Goal: Task Accomplishment & Management: Use online tool/utility

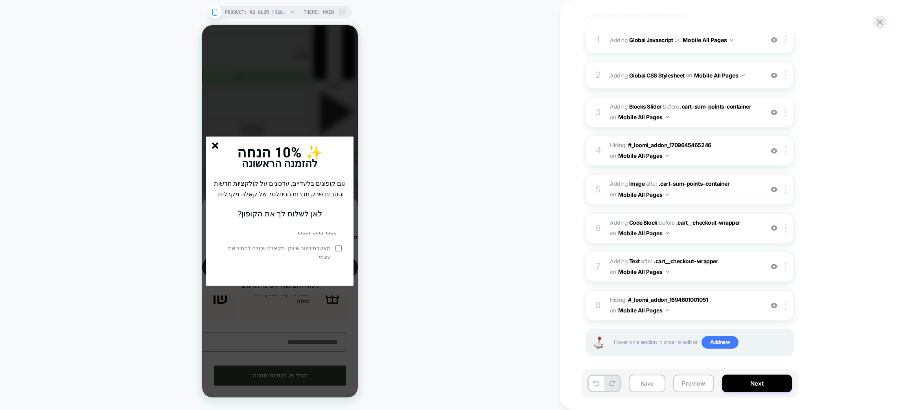
click at [215, 143] on line "סגור" at bounding box center [215, 146] width 6 height 6
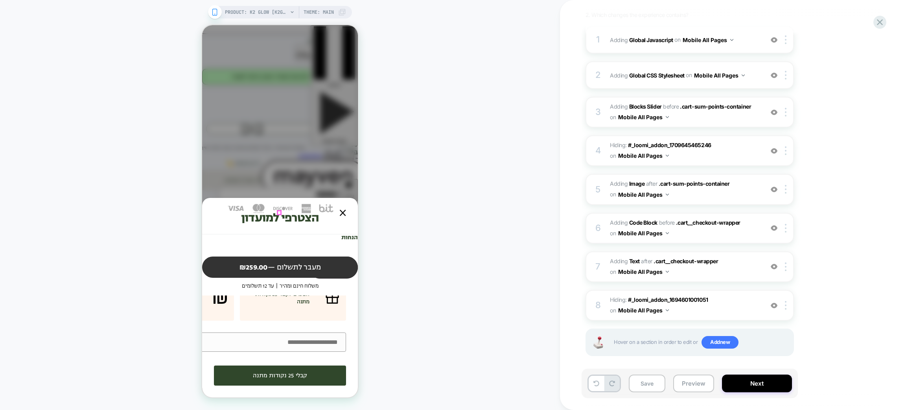
click at [342, 214] on div at bounding box center [300, 216] width 113 height 9
click at [882, 20] on icon at bounding box center [880, 22] width 6 height 6
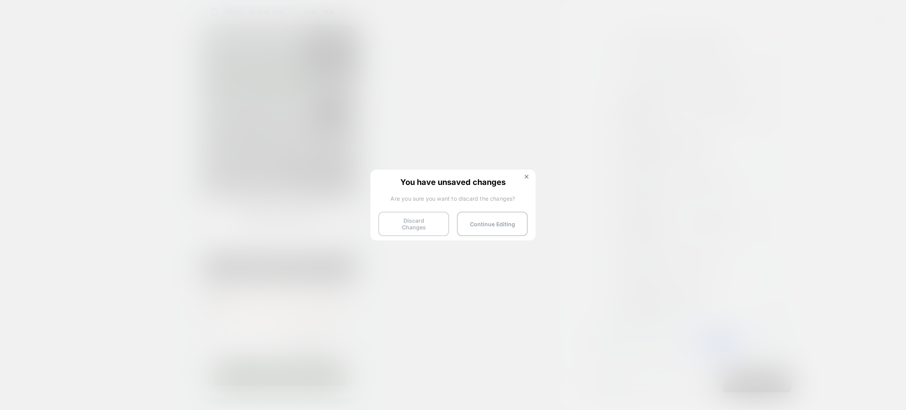
click at [424, 230] on button "Discard Changes" at bounding box center [413, 224] width 71 height 24
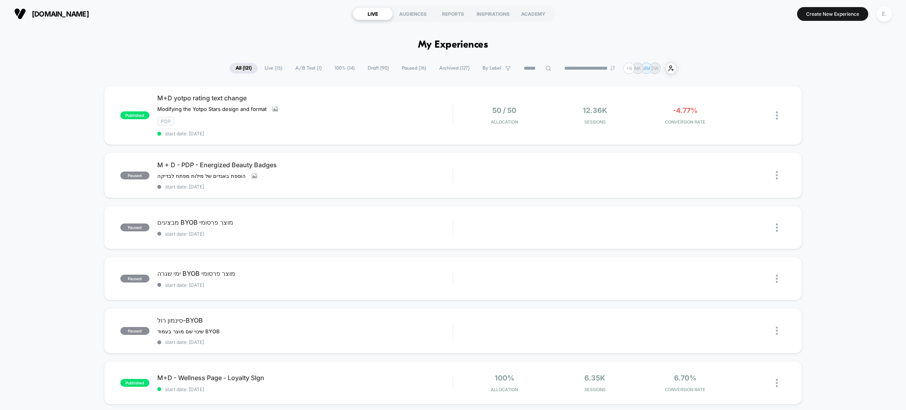
click at [531, 65] on input at bounding box center [537, 68] width 39 height 9
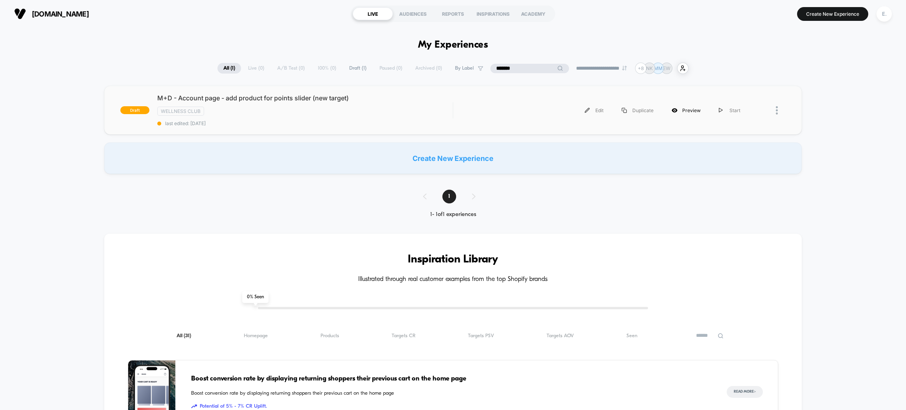
type input "*******"
click at [694, 113] on div "Preview" at bounding box center [686, 110] width 47 height 18
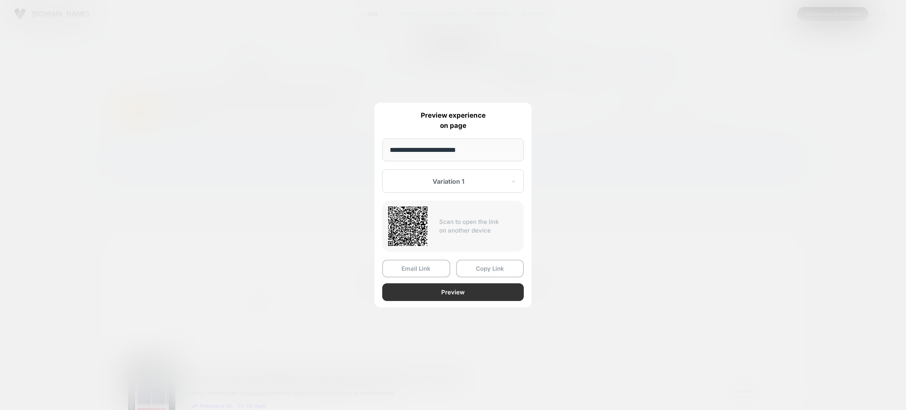
click at [464, 286] on button "Preview" at bounding box center [453, 292] width 142 height 18
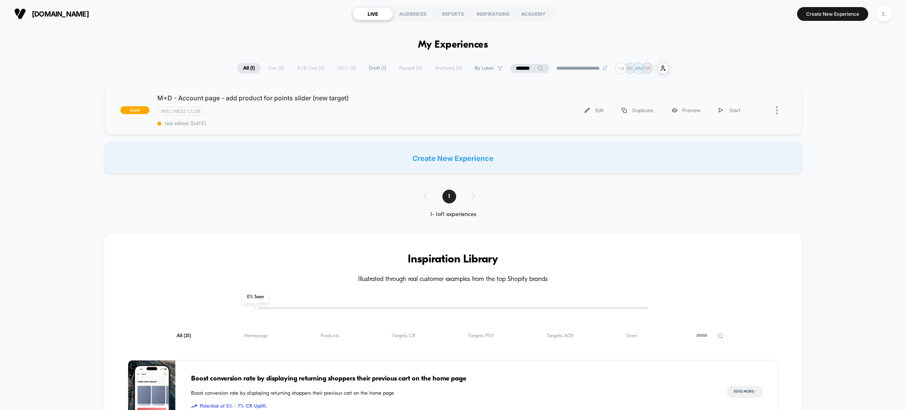
click at [512, 112] on div "Edit Duplicate Preview Start" at bounding box center [605, 110] width 289 height 18
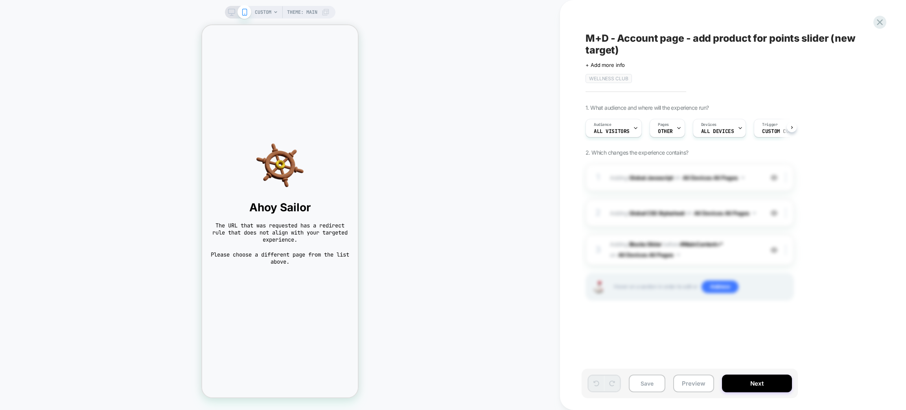
scroll to position [0, 0]
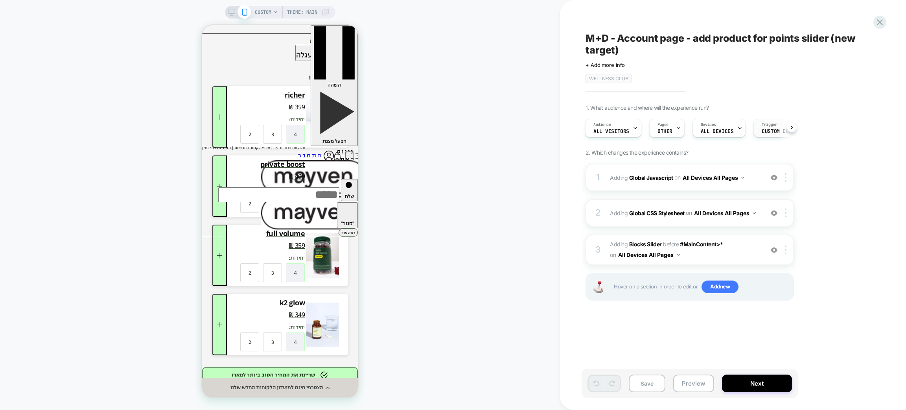
click at [765, 133] on span "Custom Code" at bounding box center [778, 132] width 33 height 6
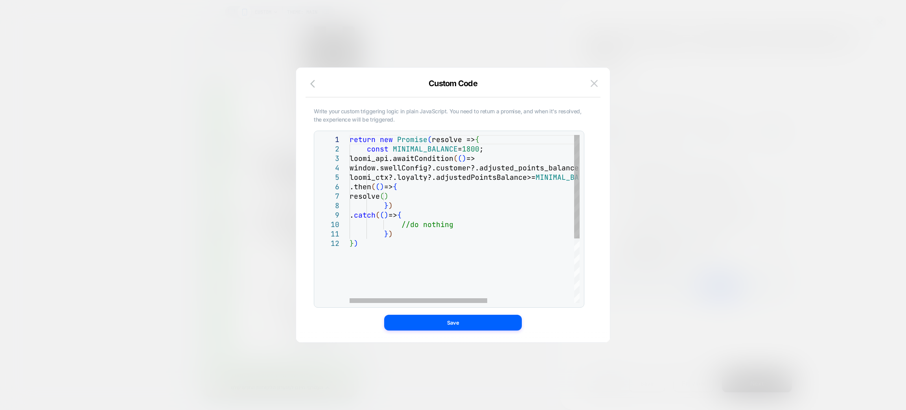
click at [475, 150] on div "return new Promise ( resolve => { const MINIMAL_BALANCE = 1800 ; loomi_api.awai…" at bounding box center [537, 271] width 375 height 272
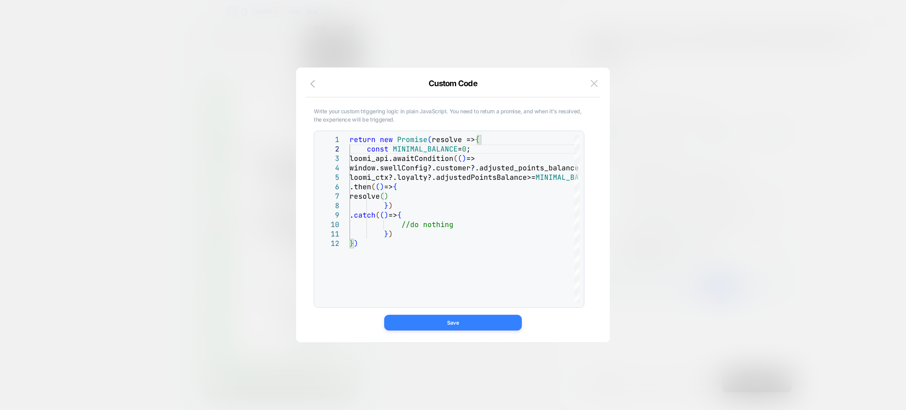
type textarea "**********"
click at [463, 325] on button "Save" at bounding box center [453, 323] width 138 height 16
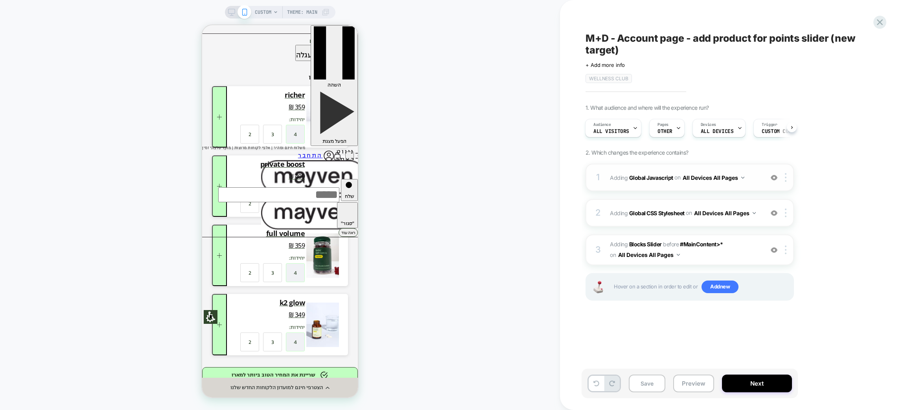
click at [721, 186] on div "1 Adding Global Javascript on All Devices All Pages Add Before Add After Target…" at bounding box center [690, 178] width 208 height 28
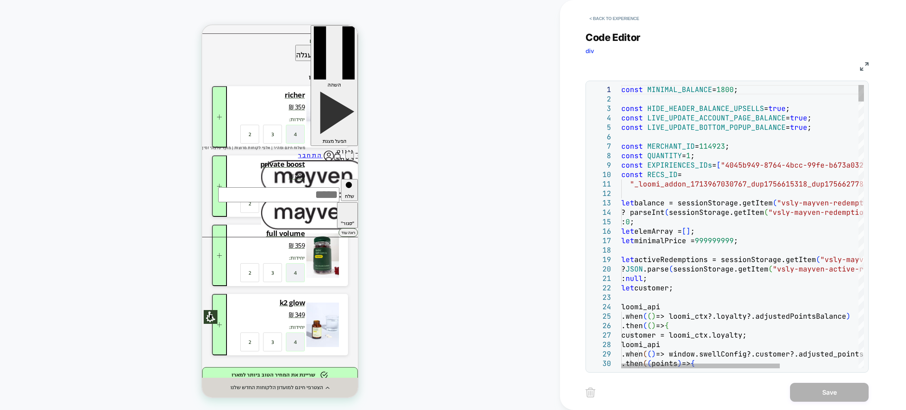
type textarea "**********"
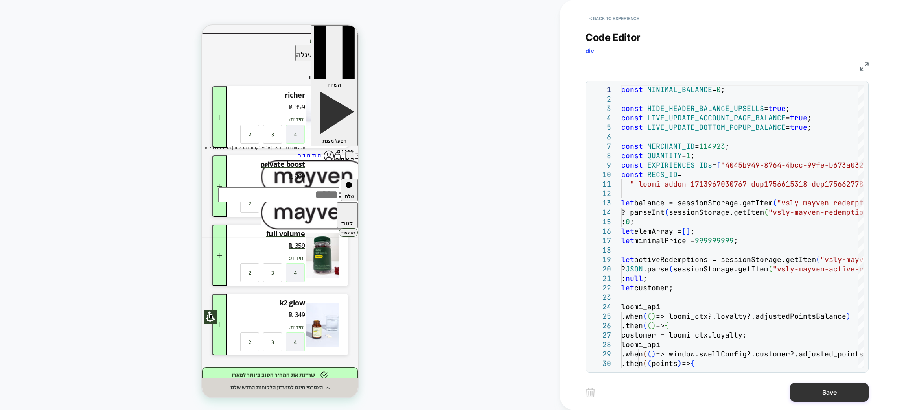
click at [858, 391] on button "Save" at bounding box center [829, 392] width 79 height 19
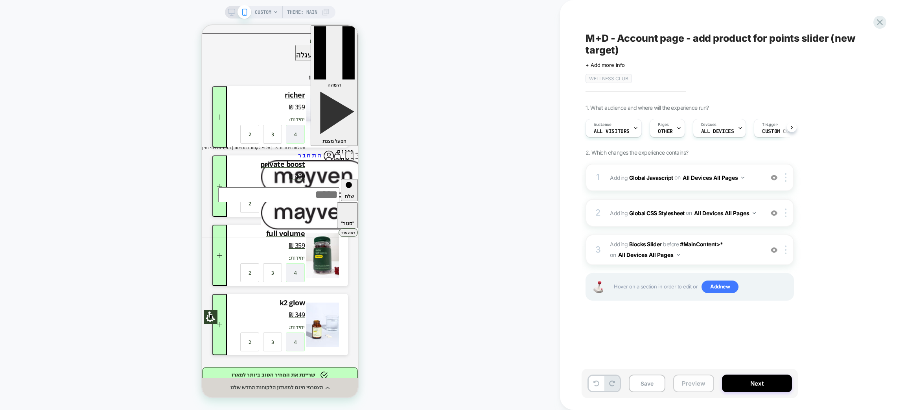
scroll to position [0, 0]
click at [693, 384] on button "Preview" at bounding box center [693, 383] width 41 height 18
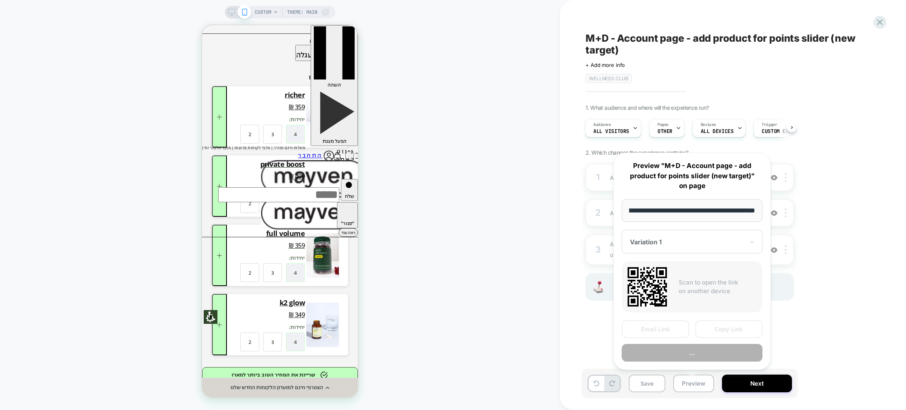
scroll to position [0, 0]
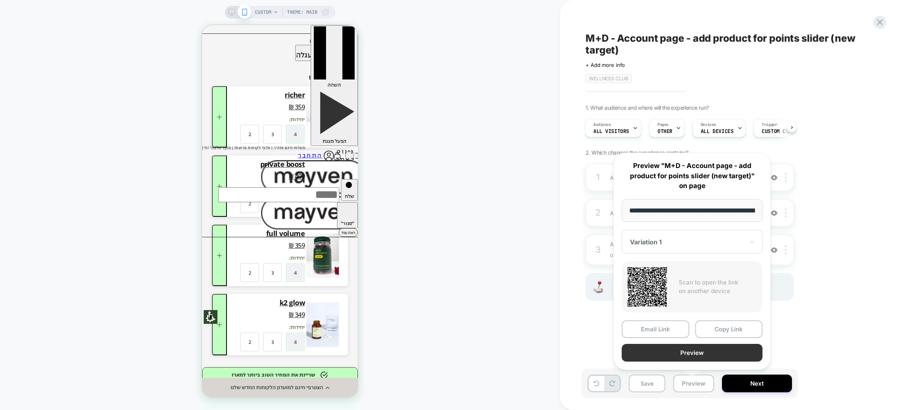
click at [683, 352] on button "Preview" at bounding box center [692, 353] width 141 height 18
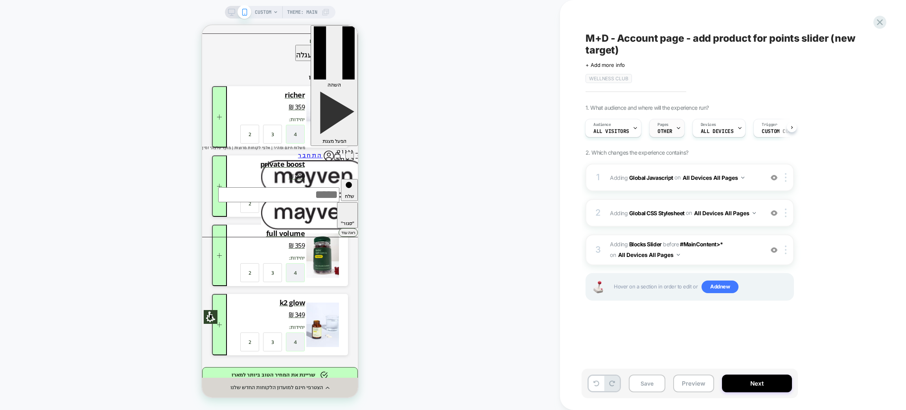
click at [674, 130] on div "Pages OTHER" at bounding box center [665, 128] width 31 height 18
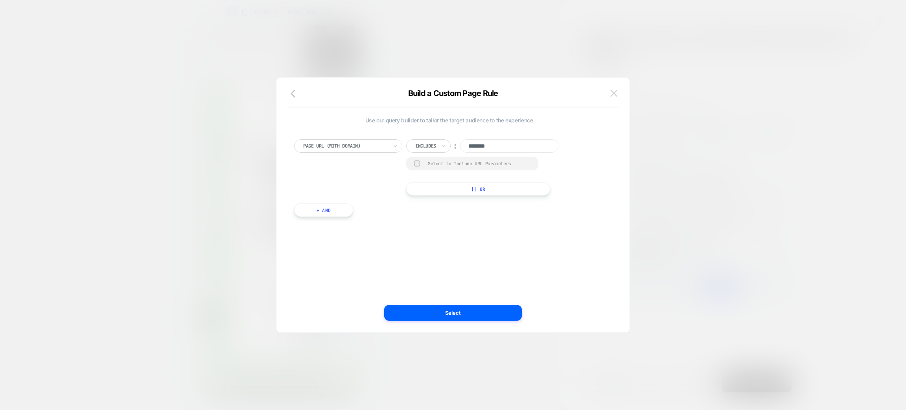
click at [611, 96] on img at bounding box center [614, 93] width 7 height 7
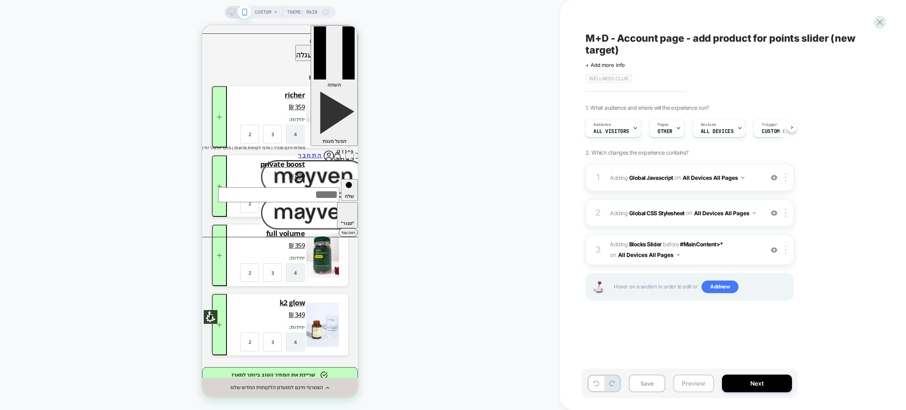
click at [703, 380] on button "Preview" at bounding box center [693, 383] width 41 height 18
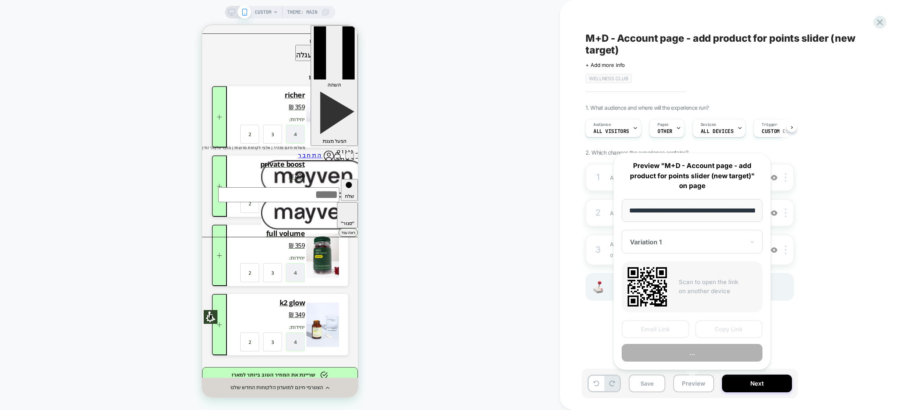
scroll to position [0, 44]
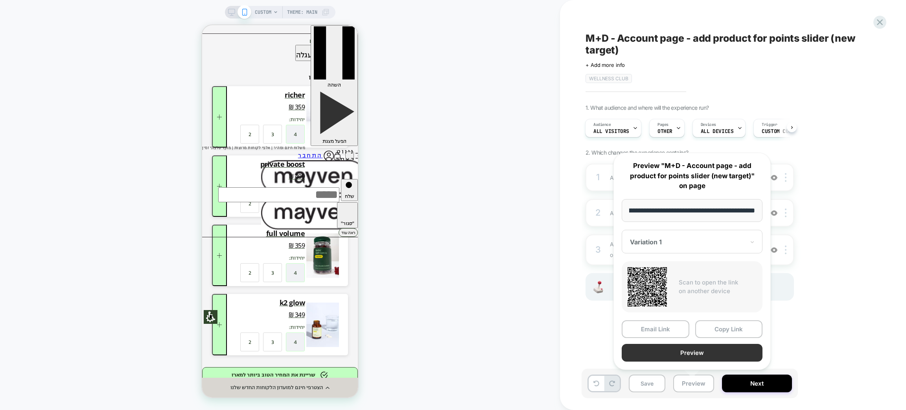
click at [695, 353] on button "Preview" at bounding box center [692, 353] width 141 height 18
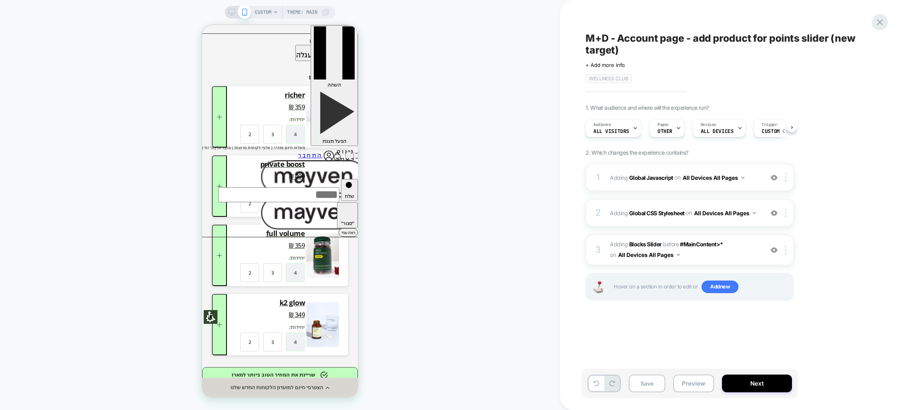
click at [877, 19] on icon at bounding box center [880, 22] width 11 height 11
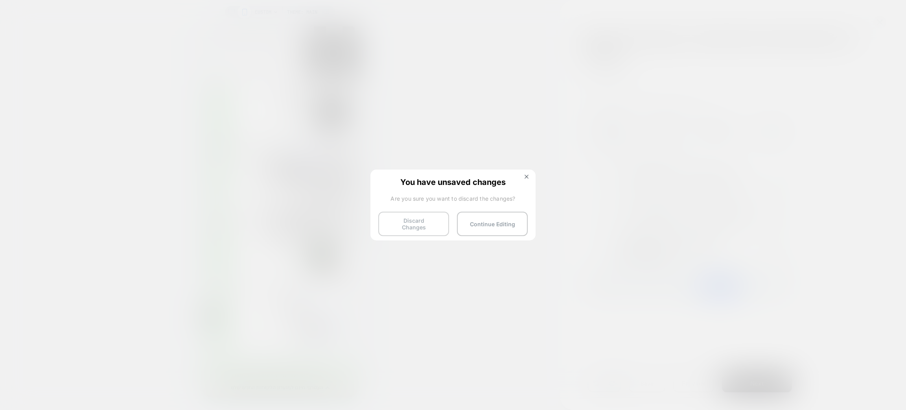
click at [425, 219] on button "Discard Changes" at bounding box center [413, 224] width 71 height 24
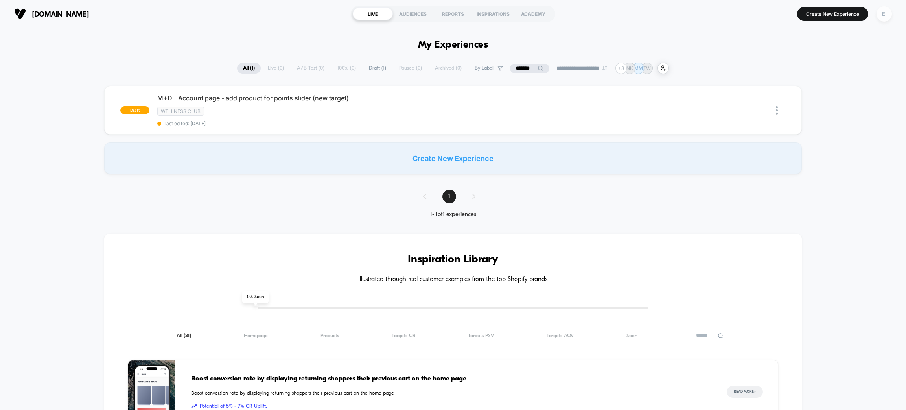
click at [880, 15] on div "E." at bounding box center [884, 13] width 15 height 15
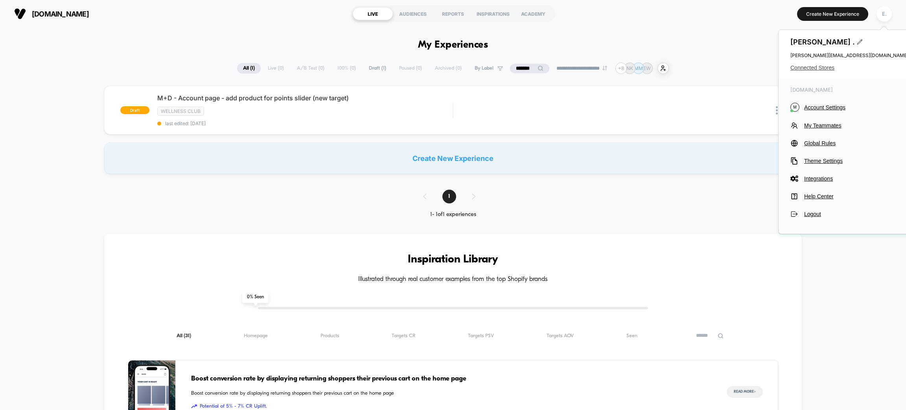
click at [822, 67] on span "Connected Stores" at bounding box center [850, 68] width 118 height 6
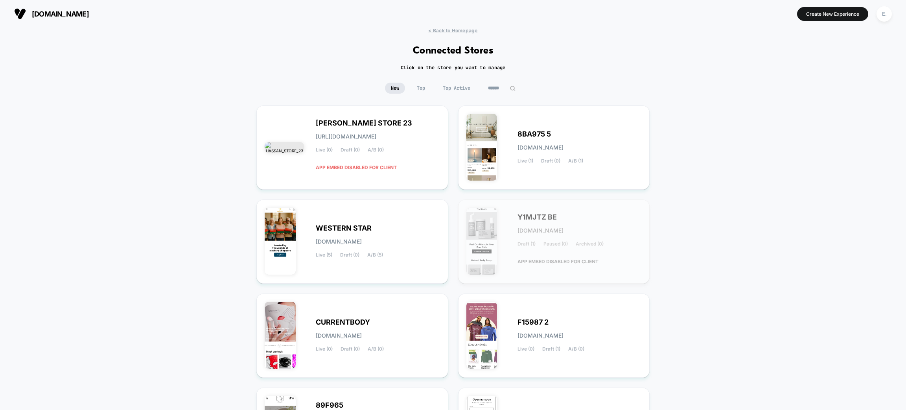
click at [495, 89] on input at bounding box center [501, 88] width 39 height 11
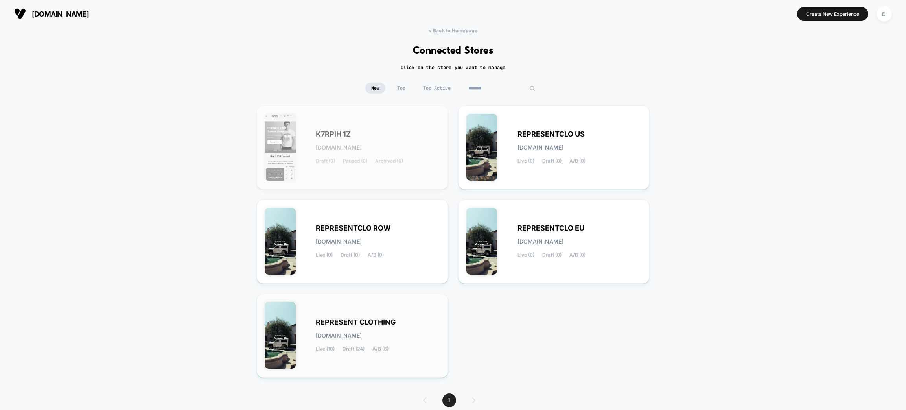
type input "*******"
click at [420, 332] on div "REPRESENT CLOTHING represent-clothing.myshopify.com Live (10) Draft (24) A/B (6)" at bounding box center [378, 335] width 124 height 32
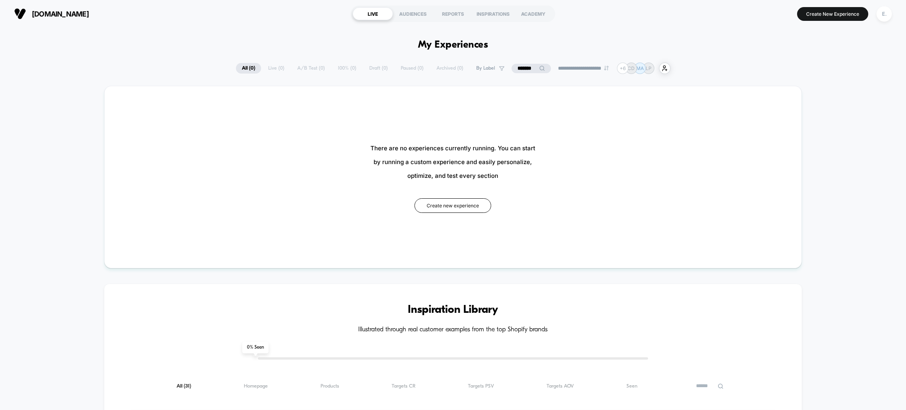
click at [512, 64] on input "*******" at bounding box center [531, 68] width 39 height 9
click at [511, 64] on input "*******" at bounding box center [531, 68] width 79 height 9
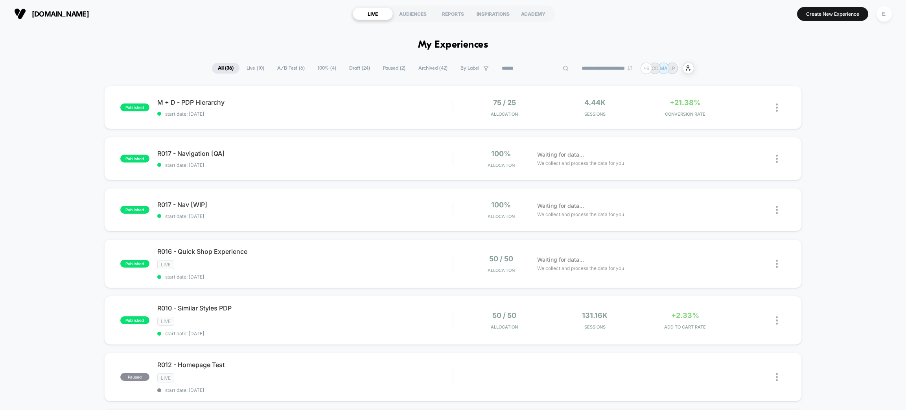
click at [346, 70] on span "Draft ( 24 )" at bounding box center [359, 68] width 33 height 11
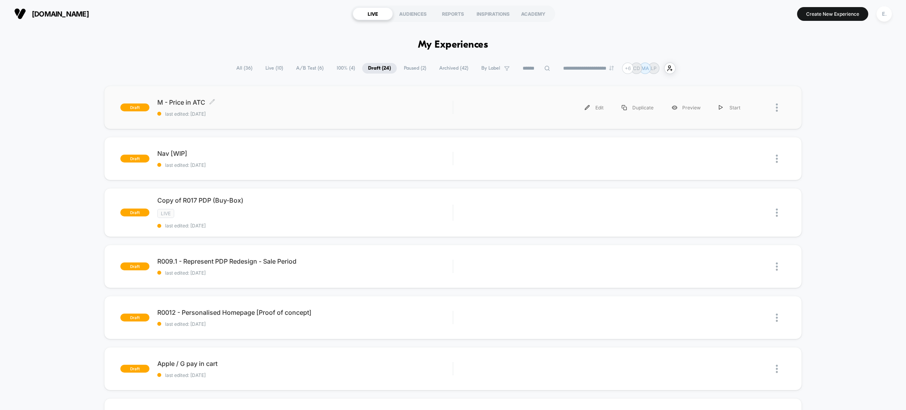
click at [347, 113] on span "last edited: 9/3/2025" at bounding box center [304, 114] width 295 height 6
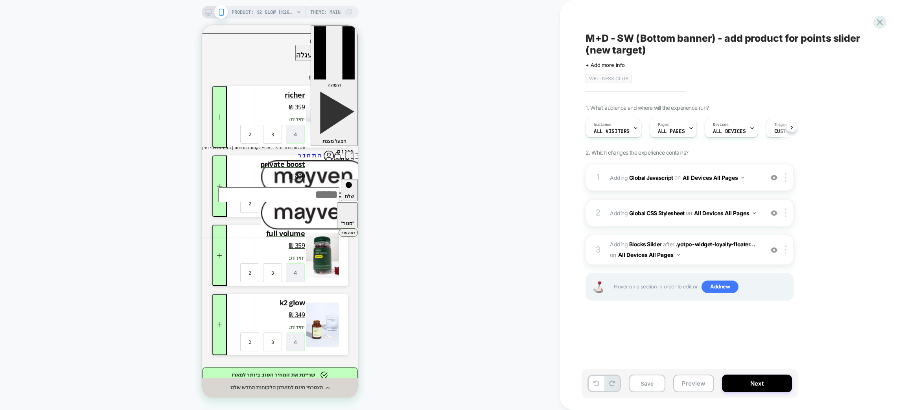
scroll to position [0, 0]
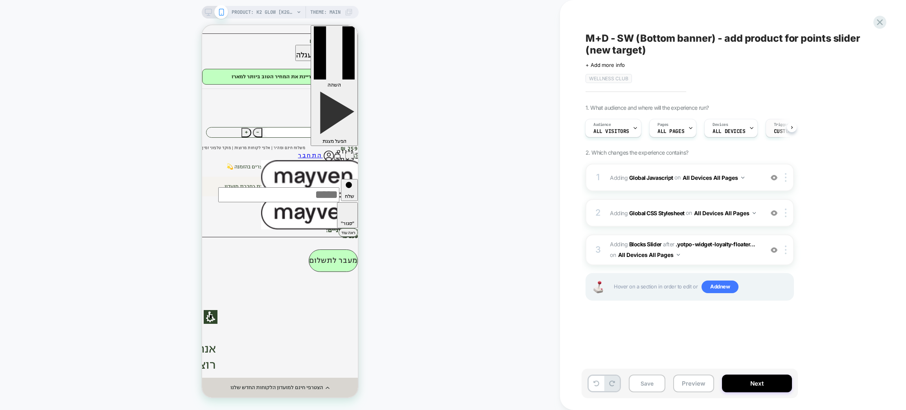
click at [771, 129] on div "Trigger Custom Code" at bounding box center [790, 128] width 48 height 18
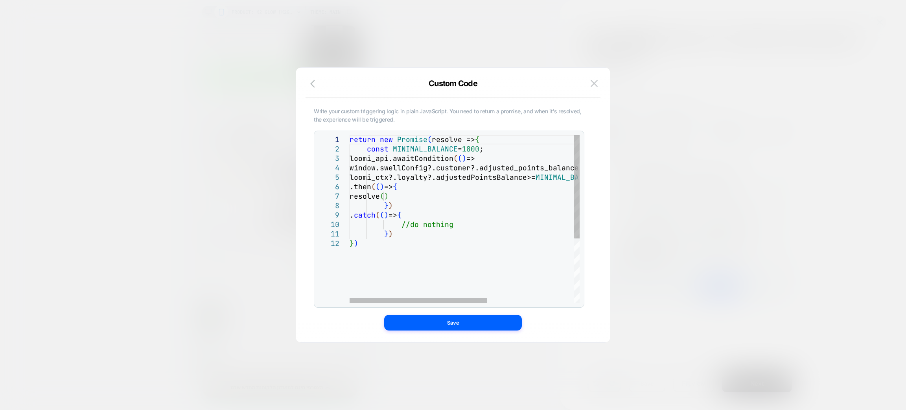
click at [478, 150] on div "return new Promise ( resolve => { const MINIMAL_BALANCE = 1800 ; loomi_api.awai…" at bounding box center [537, 271] width 375 height 272
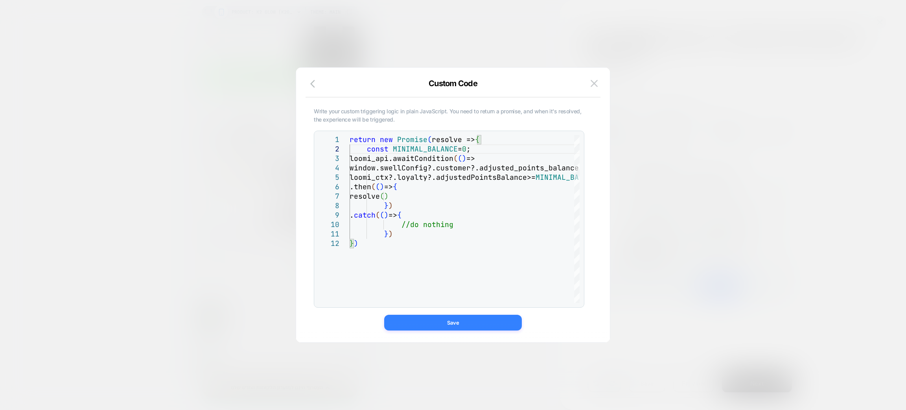
type textarea "**********"
click at [494, 320] on button "Save" at bounding box center [453, 323] width 138 height 16
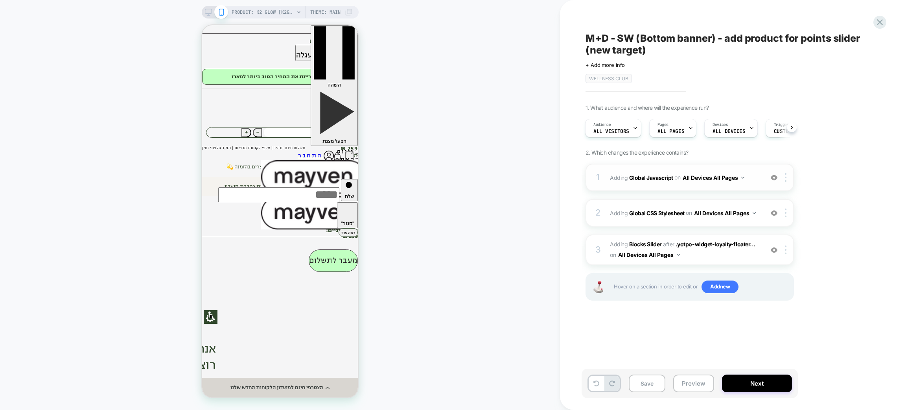
click at [687, 190] on div "1 Adding Global Javascript on All Devices All Pages Add Before Add After Target…" at bounding box center [690, 178] width 208 height 28
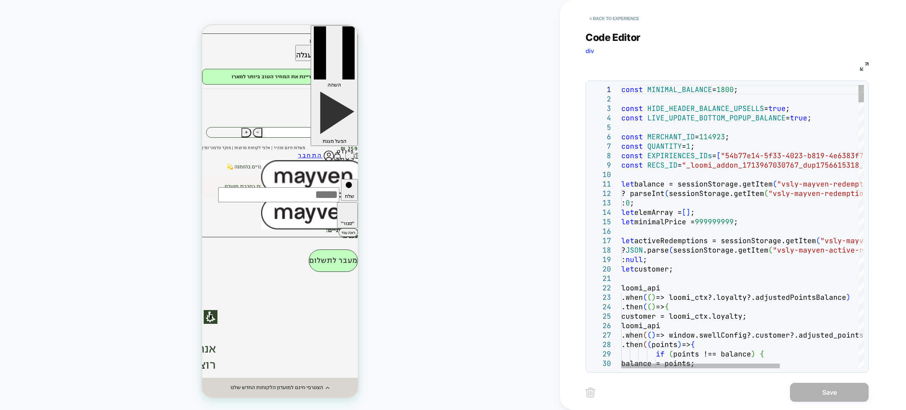
type textarea "**********"
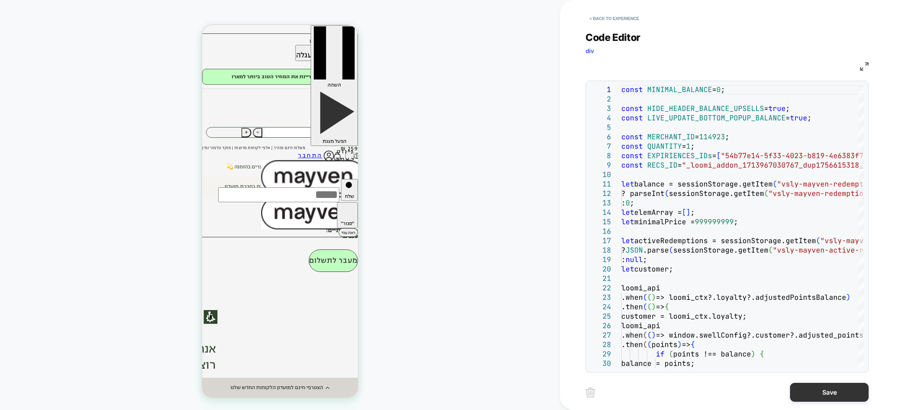
click at [821, 394] on button "Save" at bounding box center [829, 392] width 79 height 19
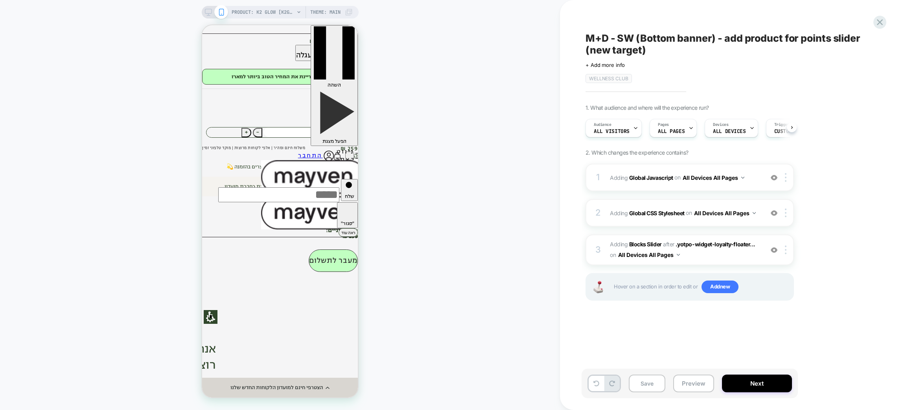
scroll to position [0, 0]
click at [707, 387] on button "Preview" at bounding box center [693, 383] width 41 height 18
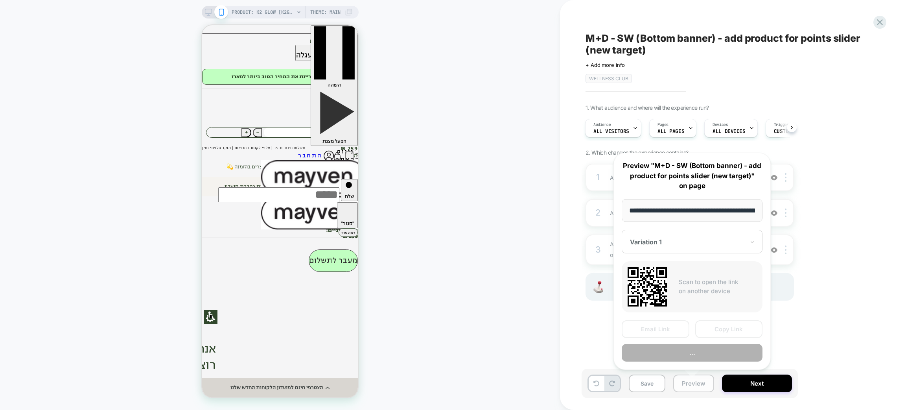
scroll to position [0, 70]
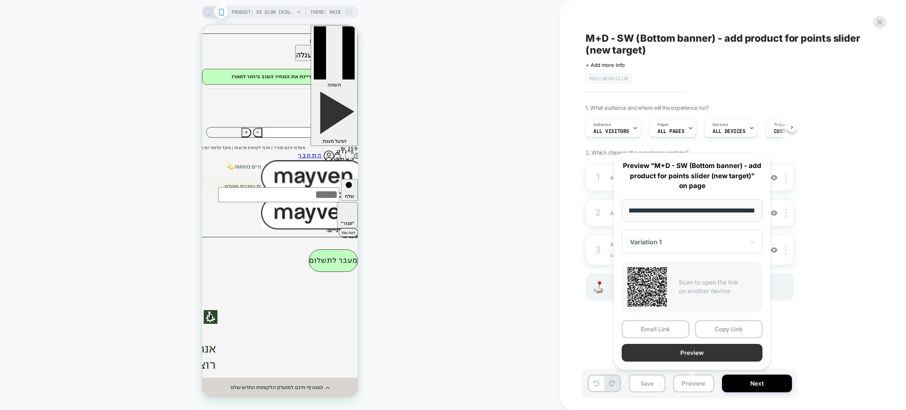
click at [702, 351] on button "Preview" at bounding box center [692, 353] width 141 height 18
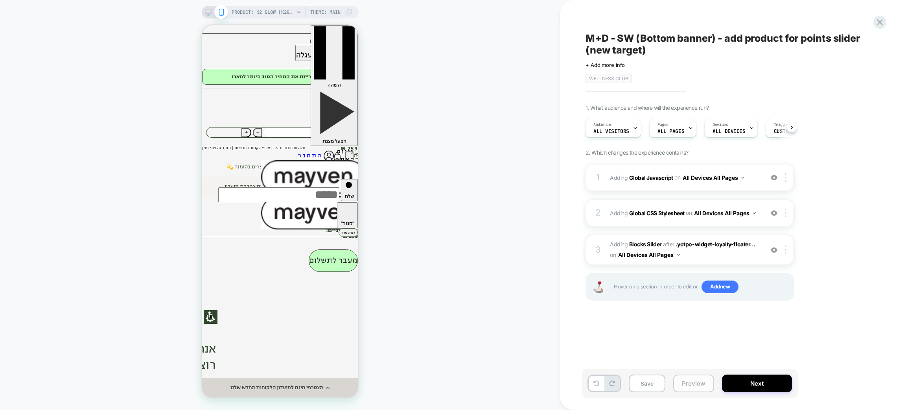
click at [691, 379] on button "Preview" at bounding box center [693, 383] width 41 height 18
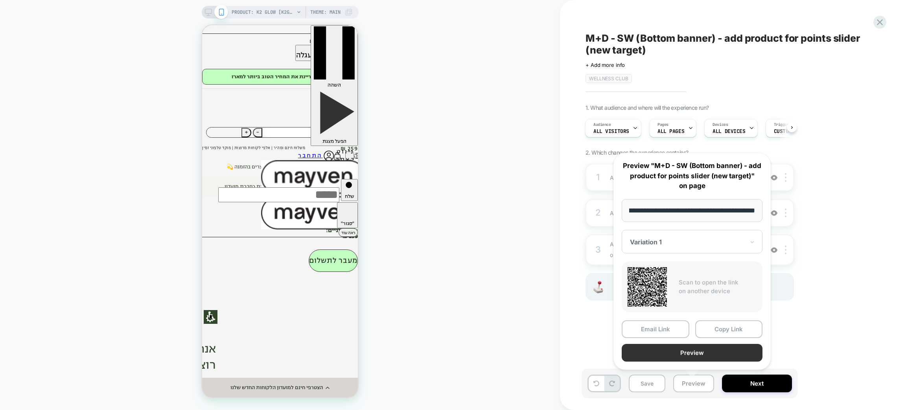
click at [689, 356] on button "Preview" at bounding box center [692, 353] width 141 height 18
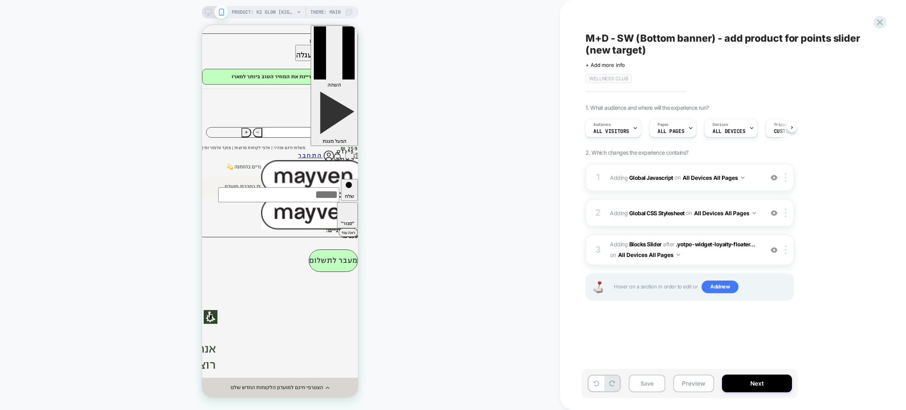
click at [615, 39] on span "M+D - SW (Bottom banner) - add product for points slider (new target)" at bounding box center [729, 44] width 287 height 24
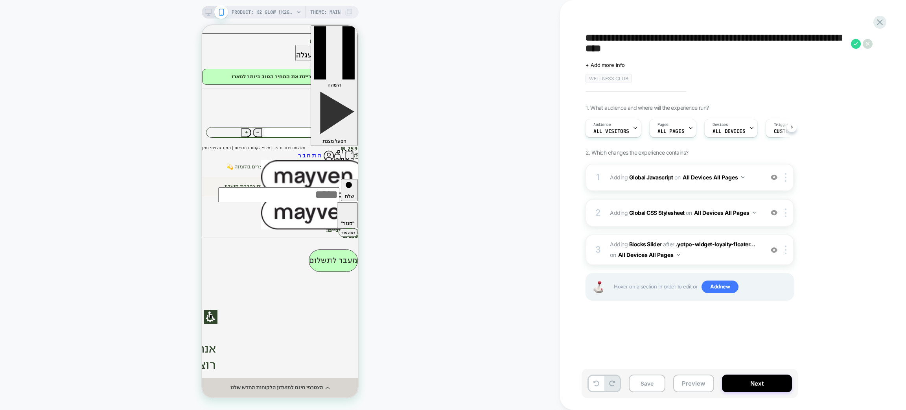
click at [615, 39] on textarea "**********" at bounding box center [717, 44] width 262 height 24
click at [621, 31] on div "**********" at bounding box center [729, 57] width 287 height 52
click at [624, 41] on textarea "**********" at bounding box center [717, 44] width 262 height 24
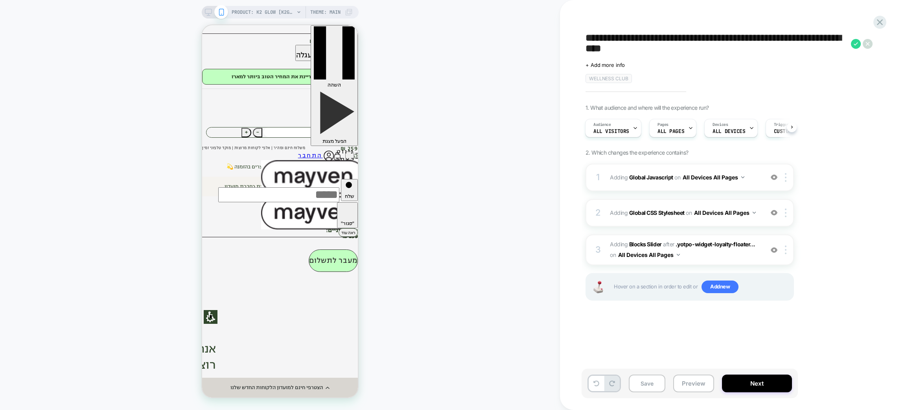
click at [624, 41] on textarea "**********" at bounding box center [717, 44] width 262 height 24
click at [693, 384] on button "Preview" at bounding box center [693, 383] width 41 height 18
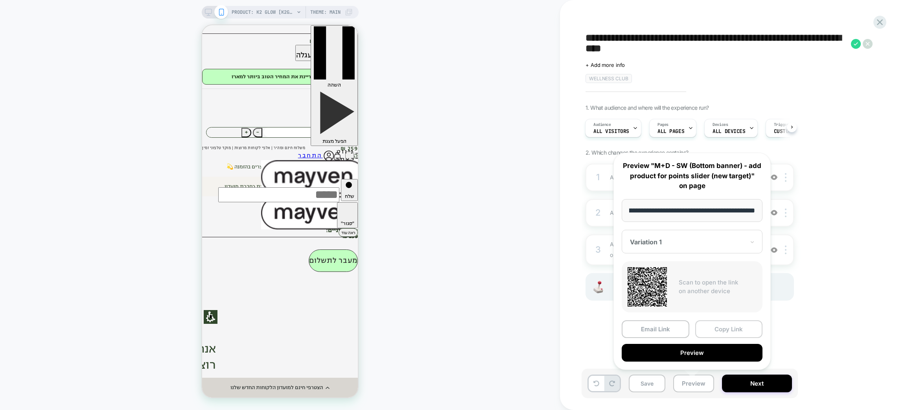
click at [738, 328] on button "Copy Link" at bounding box center [729, 329] width 68 height 18
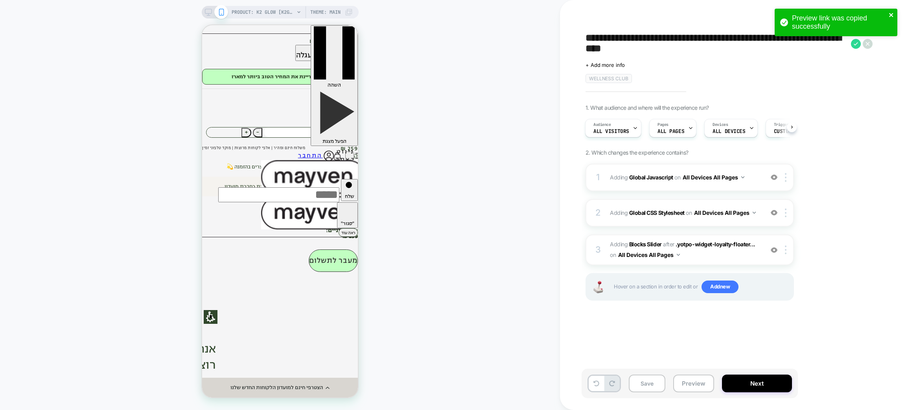
click at [891, 13] on icon "close" at bounding box center [892, 15] width 6 height 6
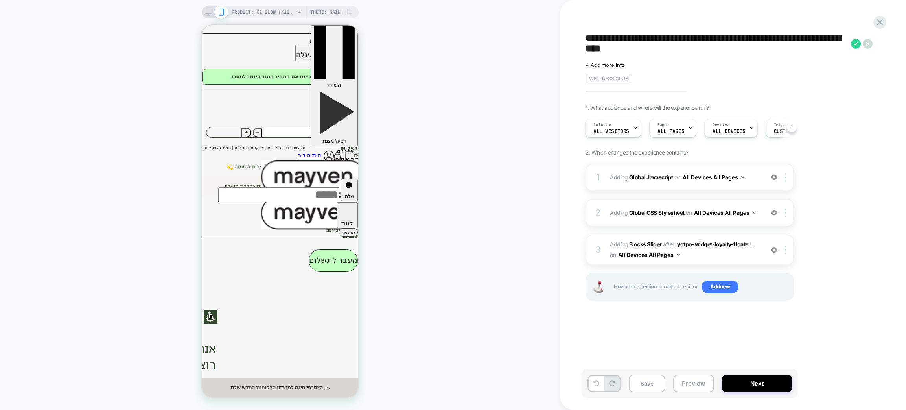
click at [879, 20] on icon at bounding box center [880, 22] width 11 height 11
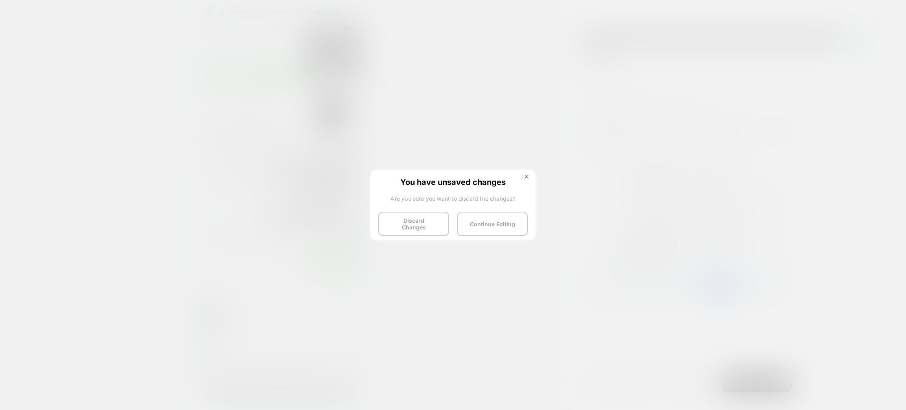
click at [399, 203] on div "You have unsaved changes Are you sure you want to discard the changes? Discard …" at bounding box center [453, 205] width 165 height 70
click at [400, 212] on button "Discard Changes" at bounding box center [413, 224] width 71 height 24
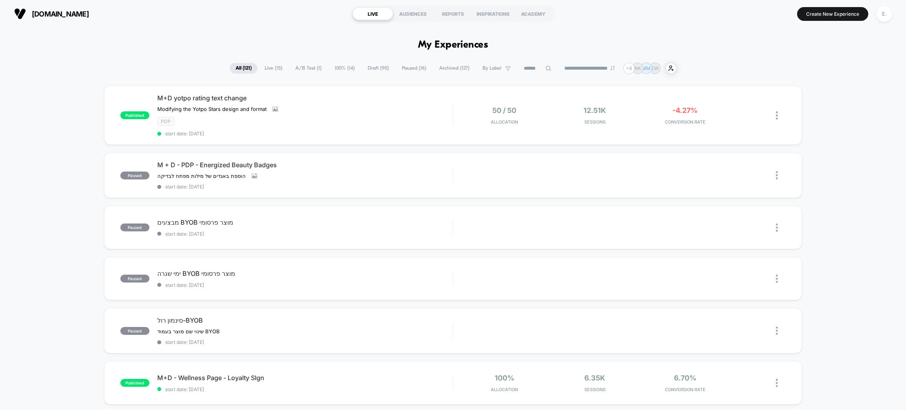
click at [528, 67] on input at bounding box center [537, 68] width 39 height 9
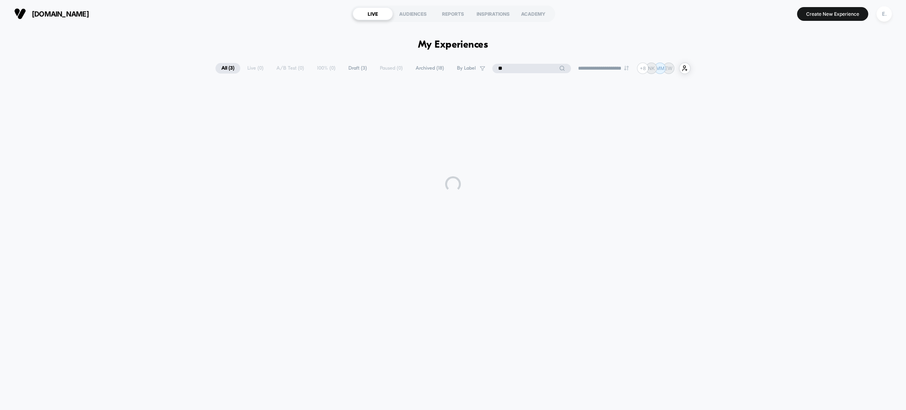
type input "*"
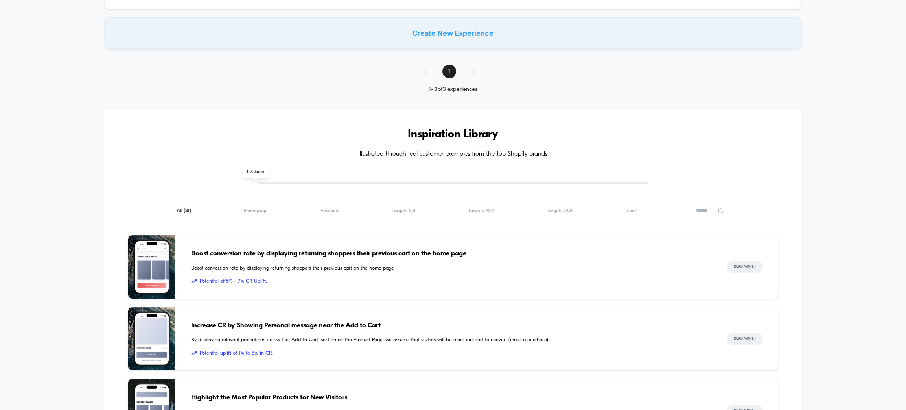
scroll to position [295, 0]
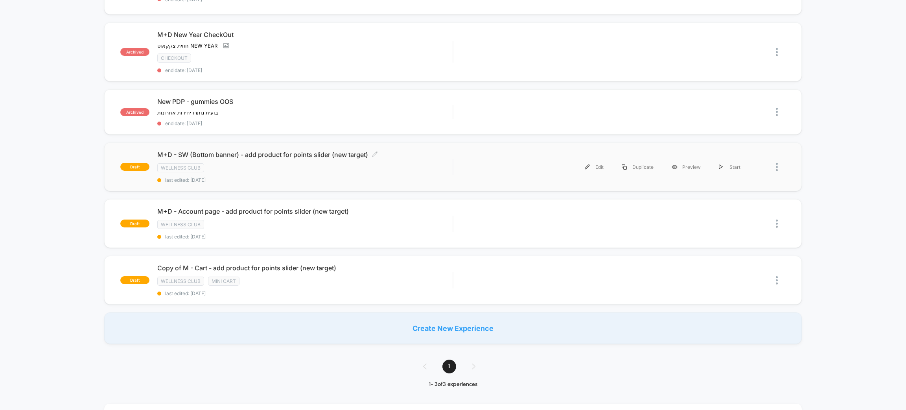
type input "***"
click at [311, 164] on div "wellness club" at bounding box center [304, 167] width 295 height 9
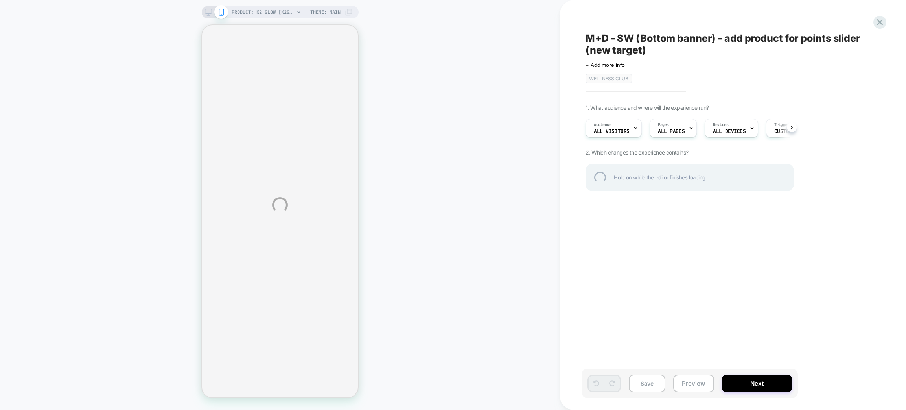
click at [696, 388] on div "PRODUCT: K2 GLOW [k2glow] PRODUCT: K2 GLOW [k2glow] Theme: MAIN M+D - SW (Botto…" at bounding box center [453, 205] width 906 height 410
click at [692, 381] on div "PRODUCT: K2 GLOW [k2glow] PRODUCT: K2 GLOW [k2glow] Theme: MAIN M+D - SW (Botto…" at bounding box center [453, 205] width 906 height 410
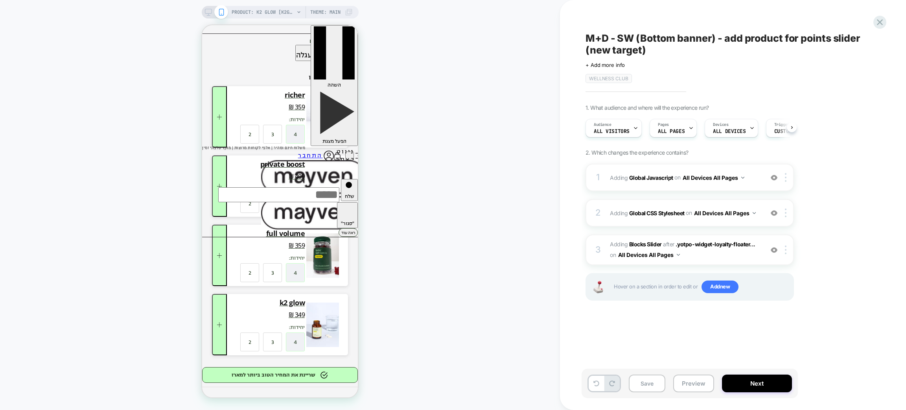
scroll to position [0, 0]
click at [692, 381] on button "Preview" at bounding box center [693, 383] width 41 height 18
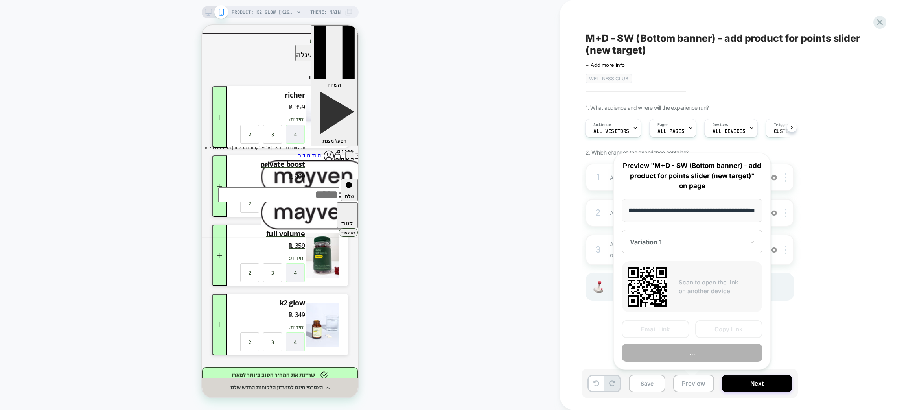
scroll to position [0, 0]
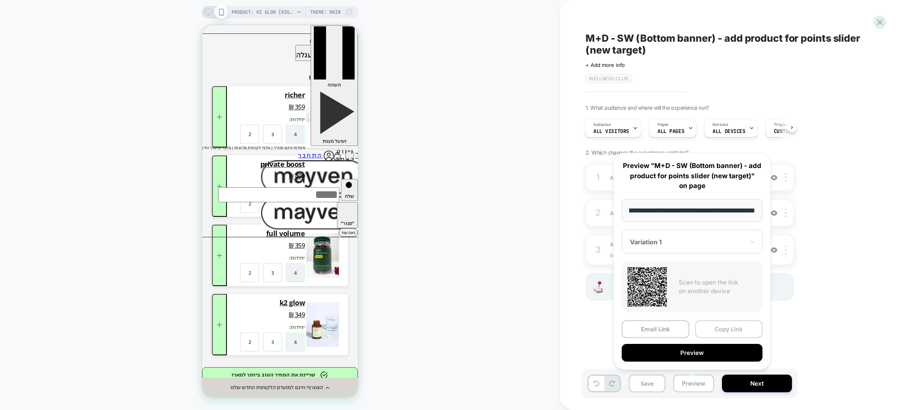
click at [717, 327] on button "Copy Link" at bounding box center [729, 329] width 68 height 18
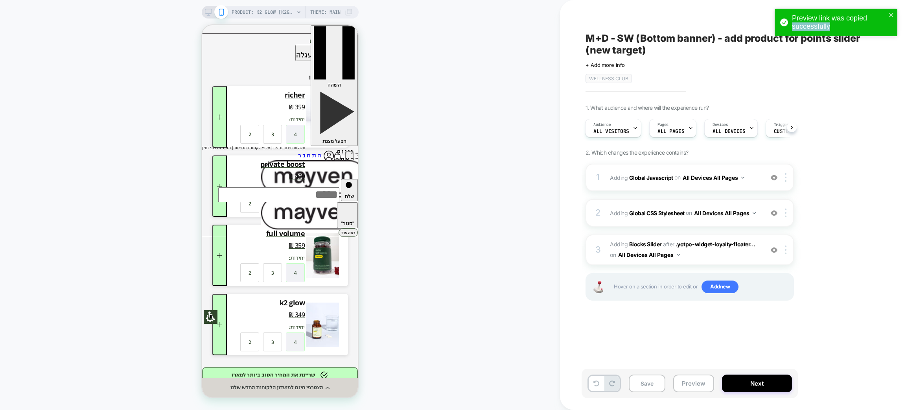
click at [888, 11] on div "Preview link was copied successfully" at bounding box center [836, 23] width 123 height 28
click at [891, 13] on icon "close" at bounding box center [892, 15] width 6 height 6
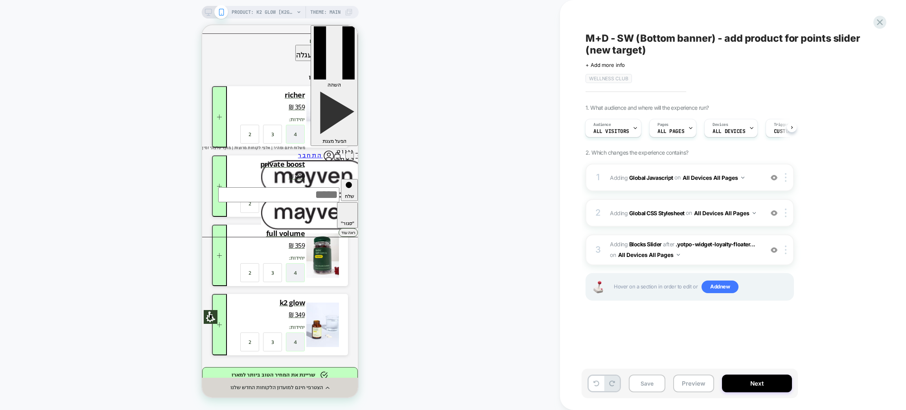
click at [877, 15] on div "Preview link was copied successfully" at bounding box center [836, 24] width 126 height 35
click at [880, 25] on icon at bounding box center [880, 22] width 11 height 11
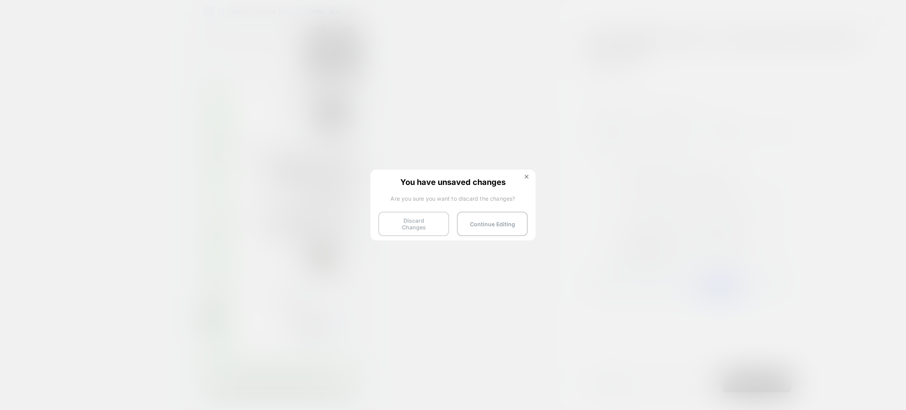
click at [419, 216] on button "Discard Changes" at bounding box center [413, 224] width 71 height 24
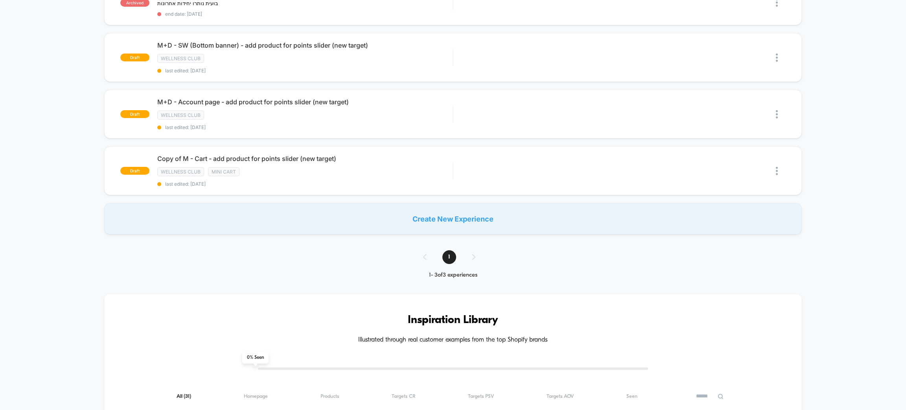
scroll to position [295, 0]
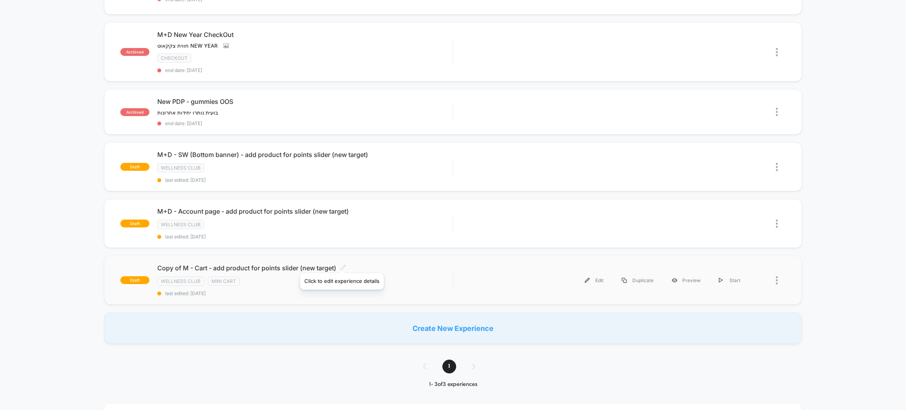
click at [341, 264] on icon at bounding box center [343, 267] width 6 height 6
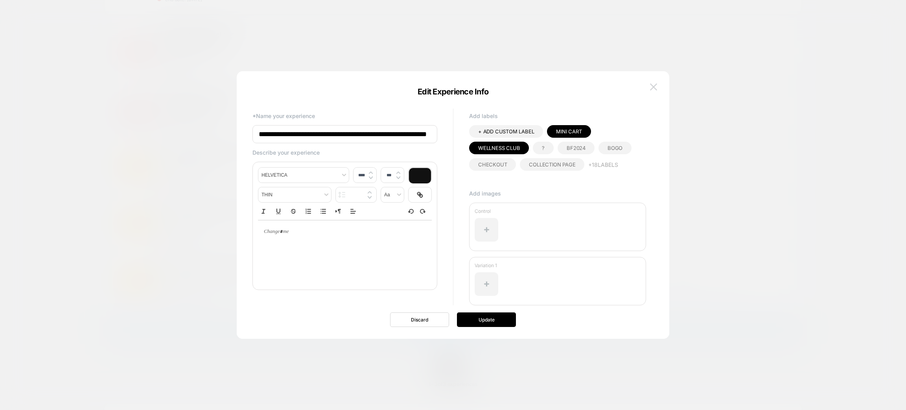
scroll to position [0, 24]
click at [649, 85] on button at bounding box center [654, 87] width 12 height 12
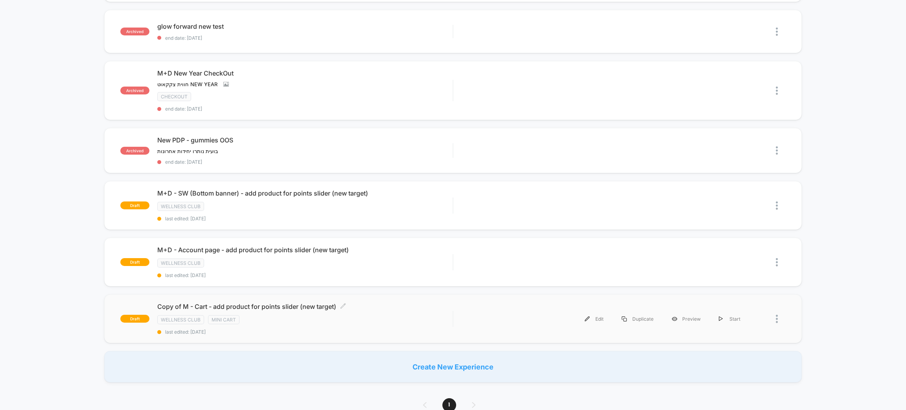
scroll to position [236, 0]
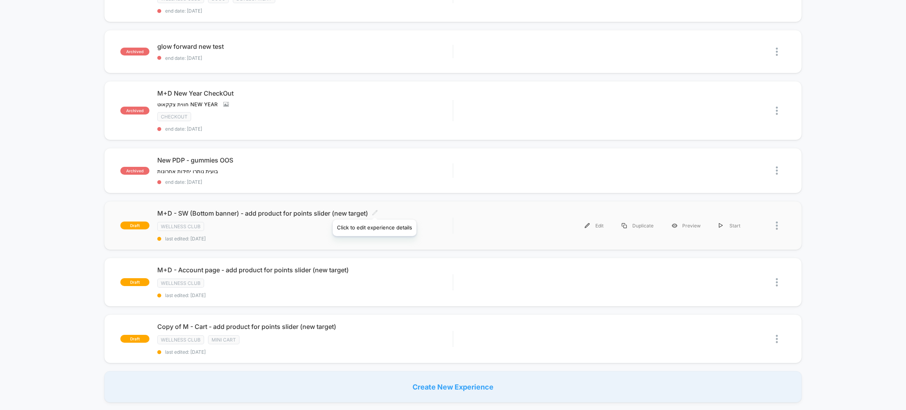
click at [374, 210] on icon at bounding box center [375, 213] width 6 height 6
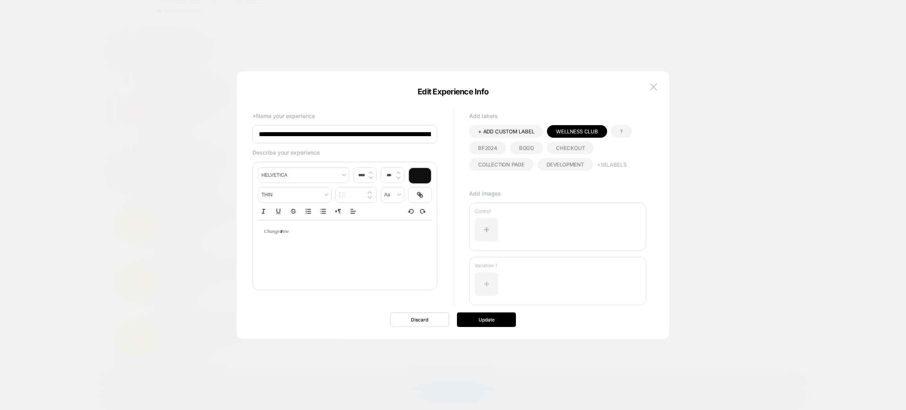
click at [485, 279] on div at bounding box center [487, 284] width 24 height 24
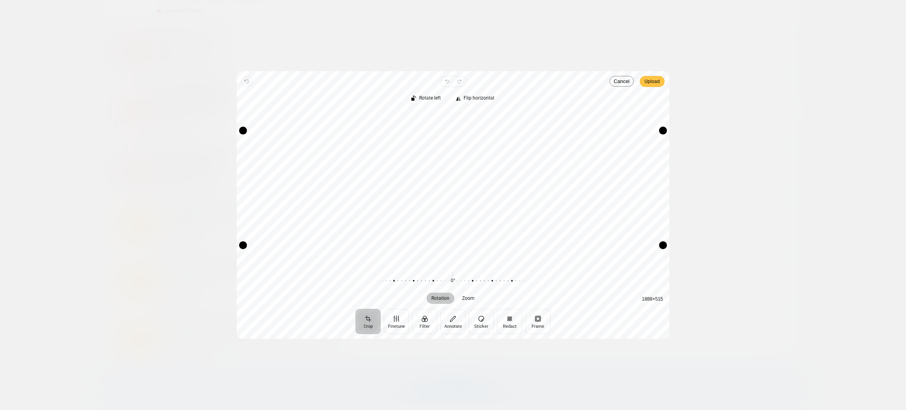
click at [654, 82] on span "Upload" at bounding box center [652, 81] width 15 height 9
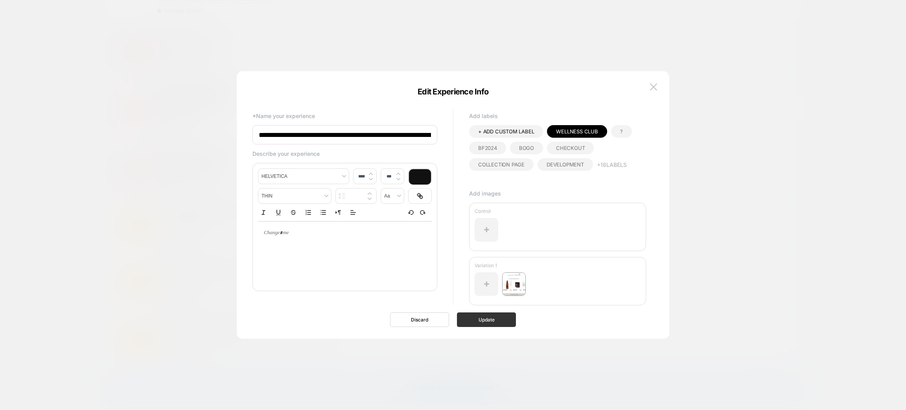
click at [494, 320] on button "Update" at bounding box center [486, 319] width 59 height 15
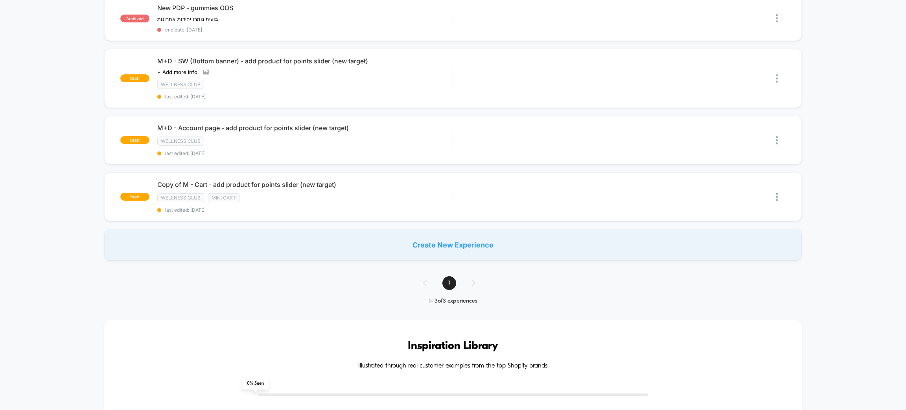
scroll to position [472, 0]
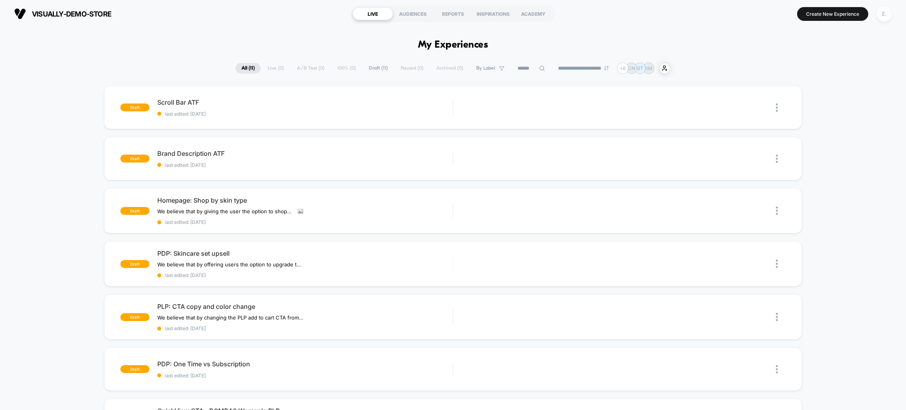
click at [887, 11] on div "E." at bounding box center [884, 13] width 15 height 15
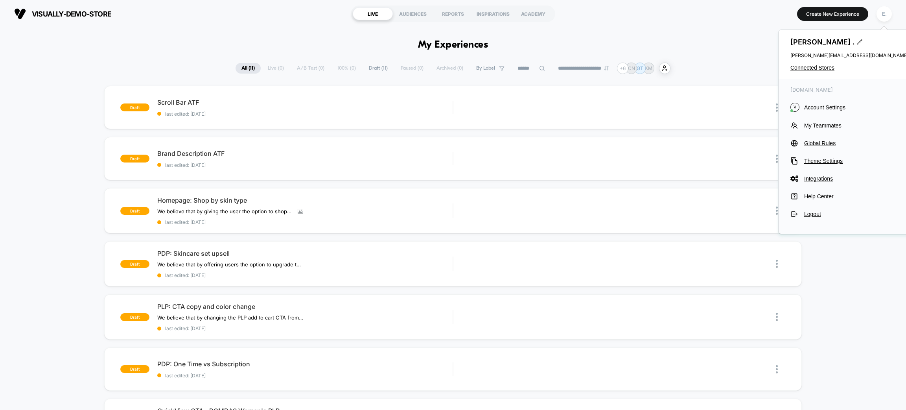
click at [830, 62] on div "Evangeline . evangeline@visually.io Connected Stores" at bounding box center [850, 54] width 142 height 49
click at [828, 67] on span "Connected Stores" at bounding box center [850, 68] width 118 height 6
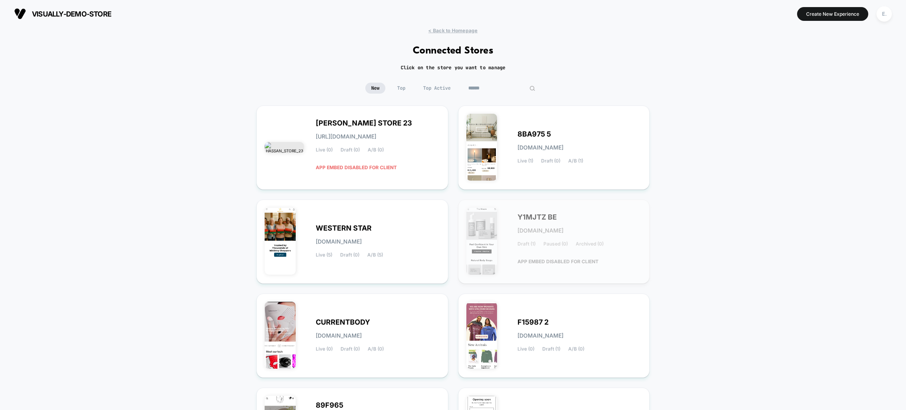
click at [497, 86] on input at bounding box center [502, 88] width 79 height 11
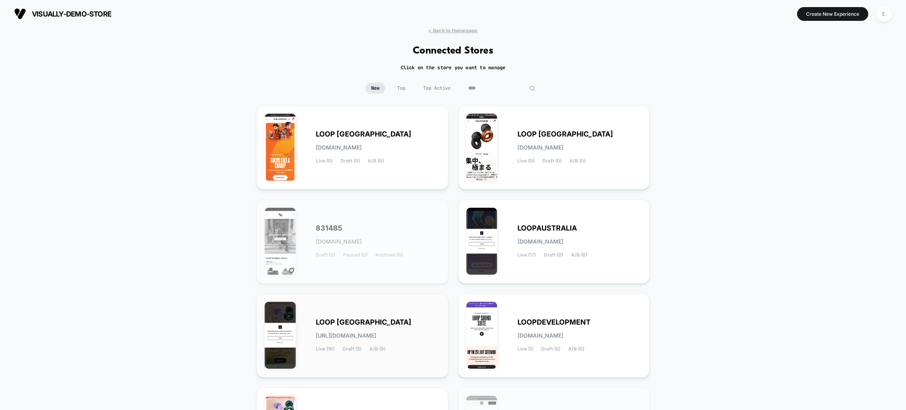
type input "****"
click at [407, 314] on div "LOOP UNITED STATES loop-united_states.myshopify.com Live (18) Draft (5) A/B (9)" at bounding box center [352, 336] width 175 height 68
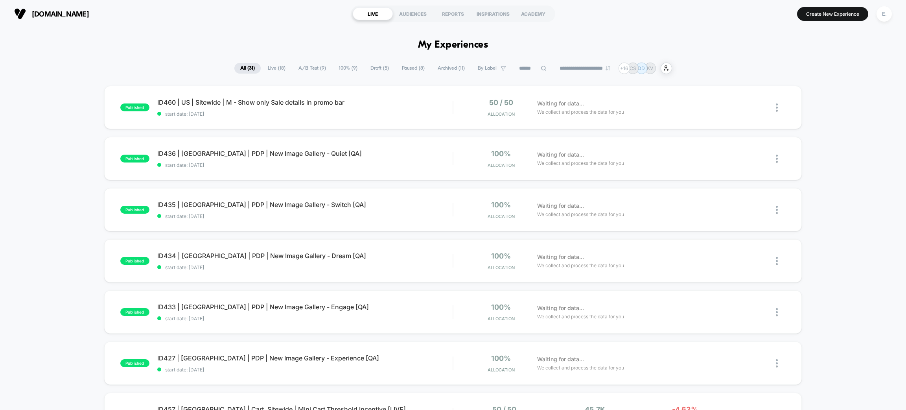
click at [541, 65] on icon at bounding box center [544, 68] width 6 height 6
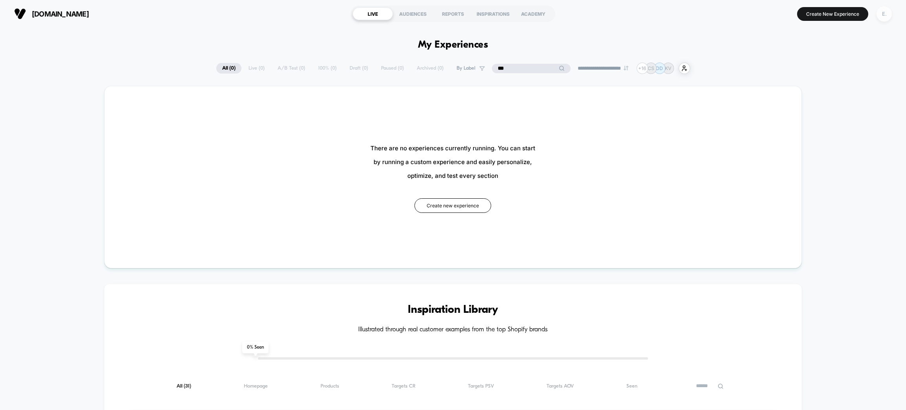
type input "***"
click at [882, 13] on div "E." at bounding box center [884, 13] width 15 height 15
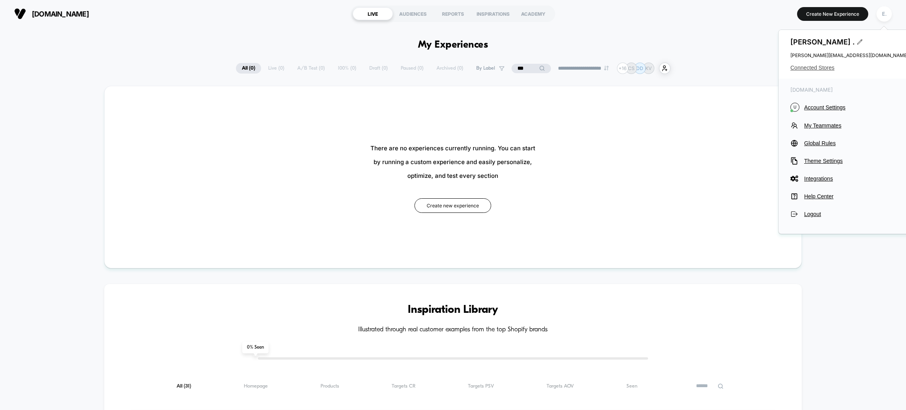
click at [815, 66] on span "Connected Stores" at bounding box center [850, 68] width 118 height 6
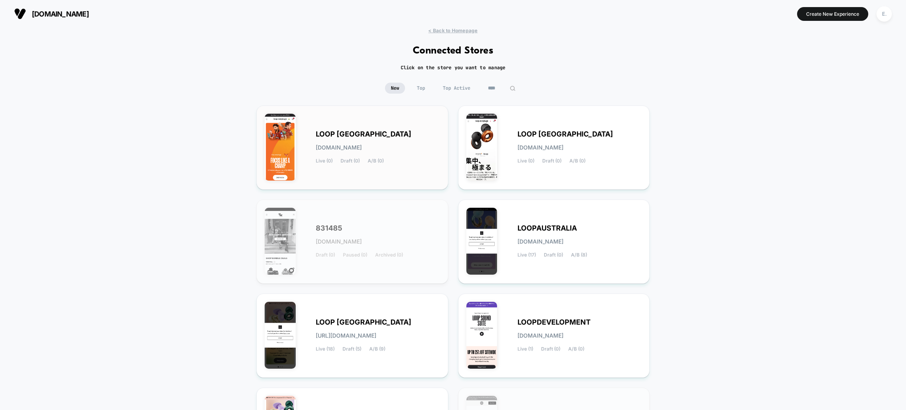
click at [437, 137] on div "LOOP INDIA loop-india.myshopify.com Live (0) Draft (0) A/B (0)" at bounding box center [378, 147] width 124 height 32
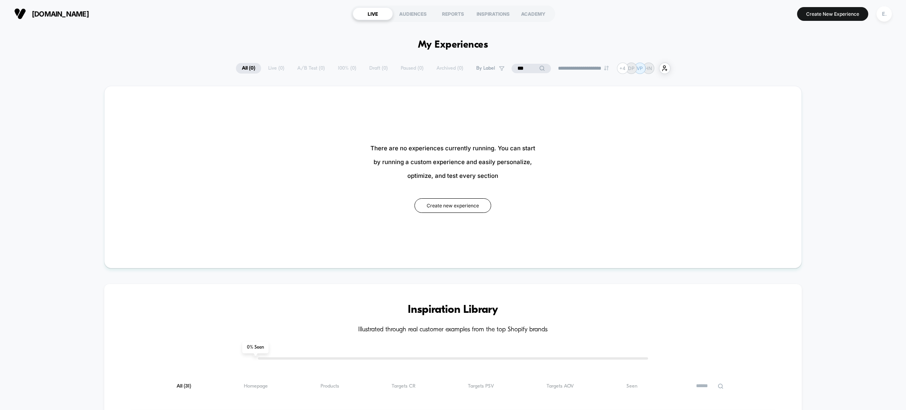
click at [893, 14] on button "E." at bounding box center [884, 14] width 20 height 16
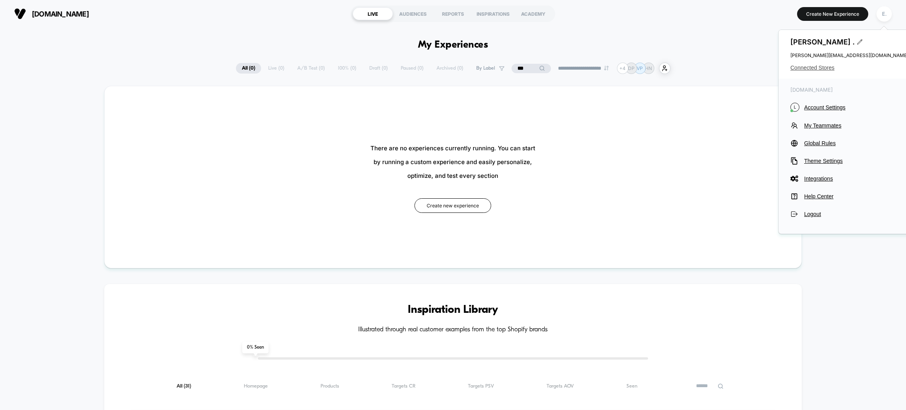
click at [806, 68] on span "Connected Stores" at bounding box center [850, 68] width 118 height 6
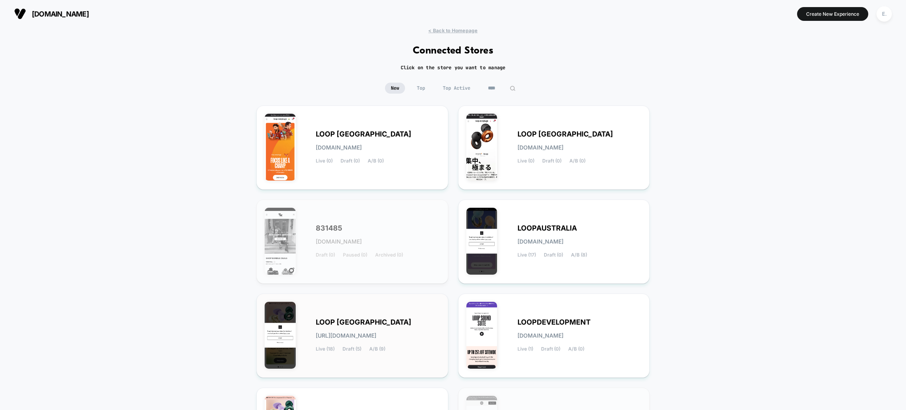
click at [376, 336] on span "loop-united_states.myshopify.com" at bounding box center [346, 336] width 61 height 6
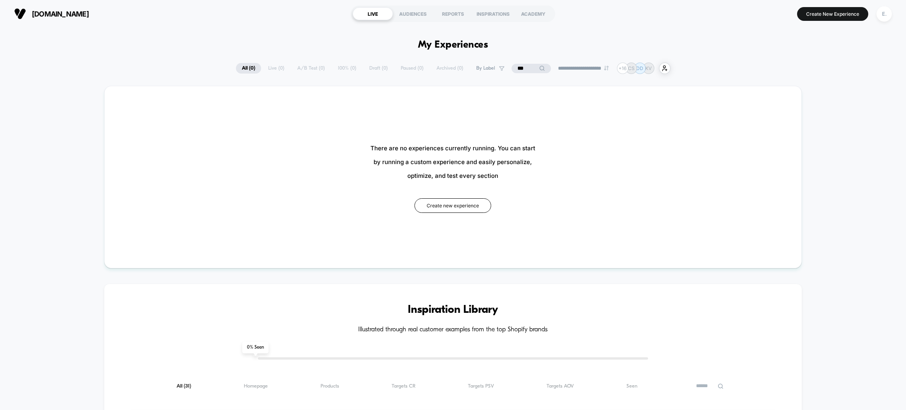
click at [516, 67] on input "***" at bounding box center [531, 68] width 39 height 9
click at [516, 67] on input "***" at bounding box center [531, 68] width 79 height 9
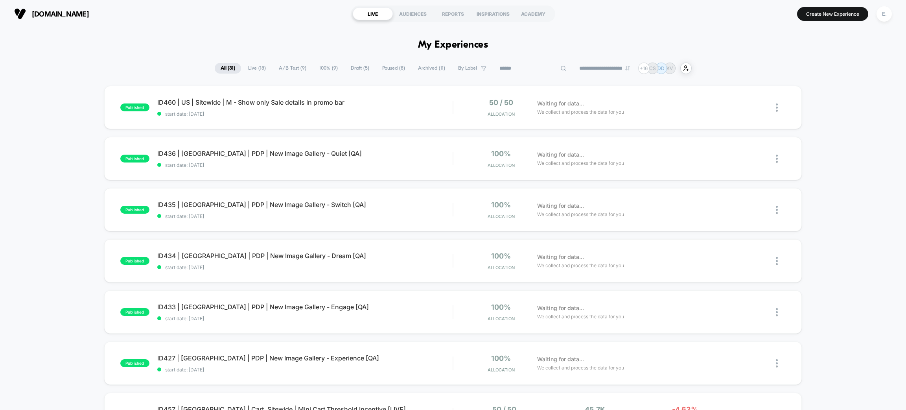
click at [259, 66] on span "Live ( 18 )" at bounding box center [257, 68] width 30 height 11
click at [887, 18] on div "E." at bounding box center [884, 13] width 15 height 15
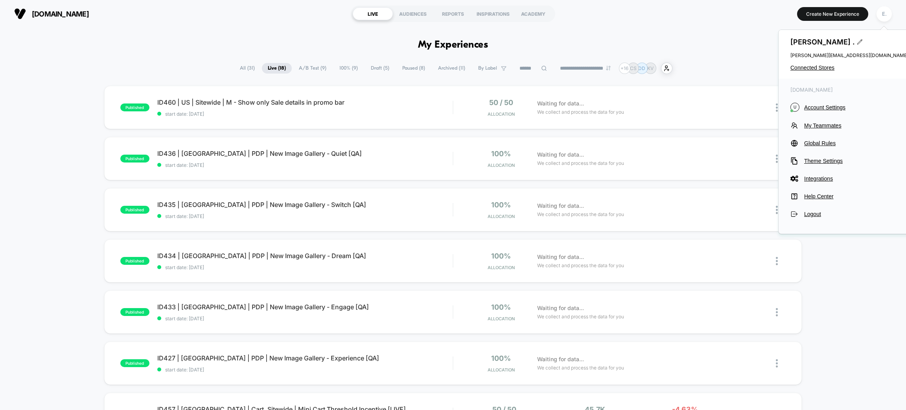
click at [823, 67] on span "Connected Stores" at bounding box center [850, 68] width 118 height 6
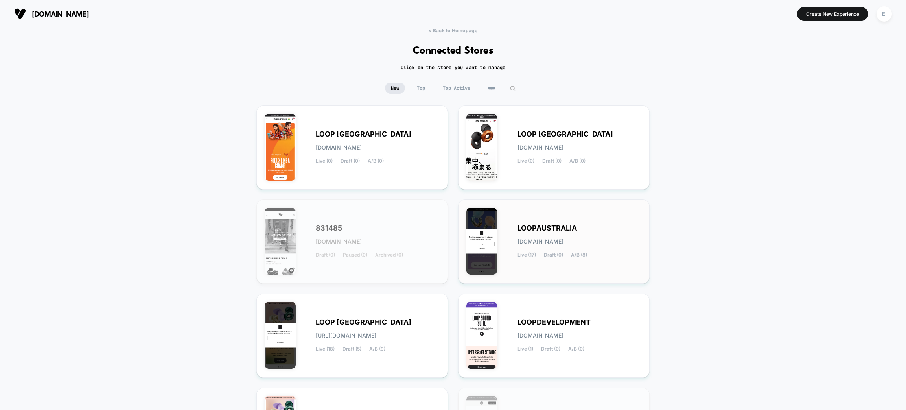
click at [591, 258] on div "LOOPAUSTRALIA loopaustralia.myshopify.com Live (17) Draft (0) A/B (8)" at bounding box center [554, 242] width 175 height 68
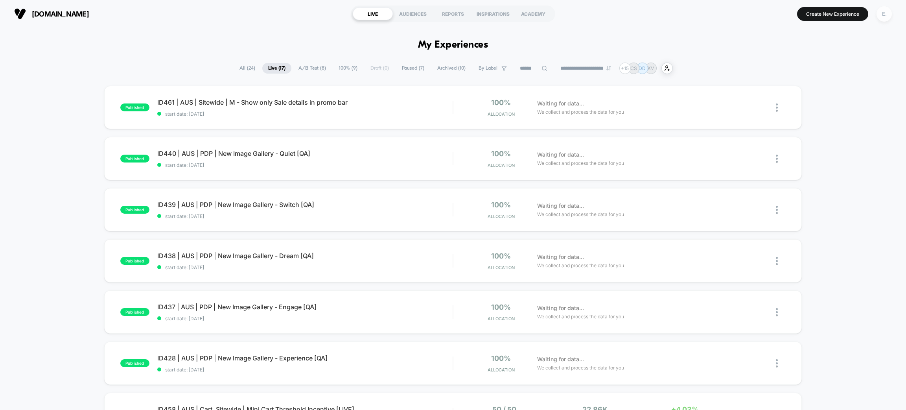
click at [891, 13] on div "E." at bounding box center [884, 13] width 15 height 15
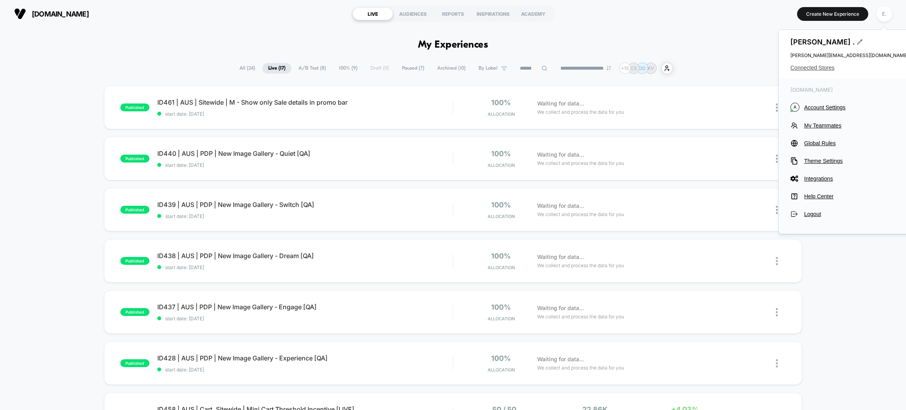
click at [812, 65] on span "Connected Stores" at bounding box center [850, 68] width 118 height 6
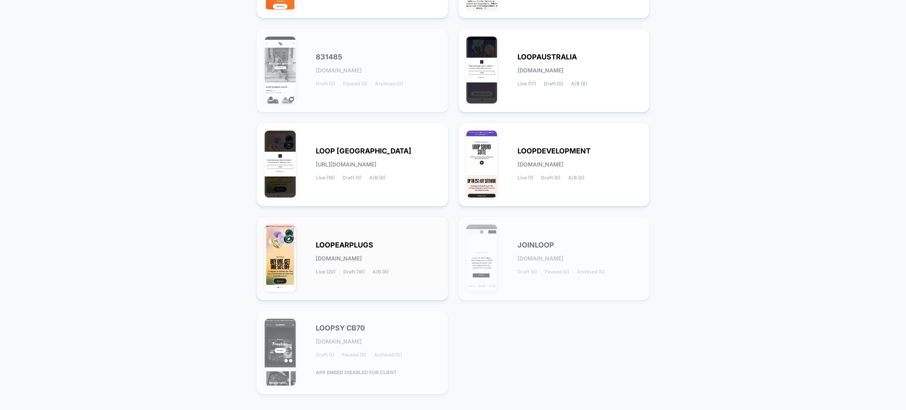
scroll to position [177, 0]
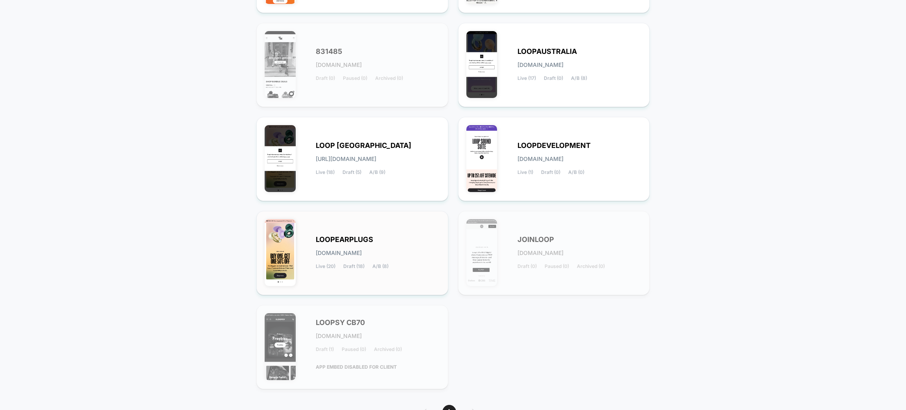
click at [392, 281] on div "LOOPEARPLUGS loopearplugs.myshopify.com Live (20) Draft (18) A/B (8)" at bounding box center [352, 253] width 175 height 68
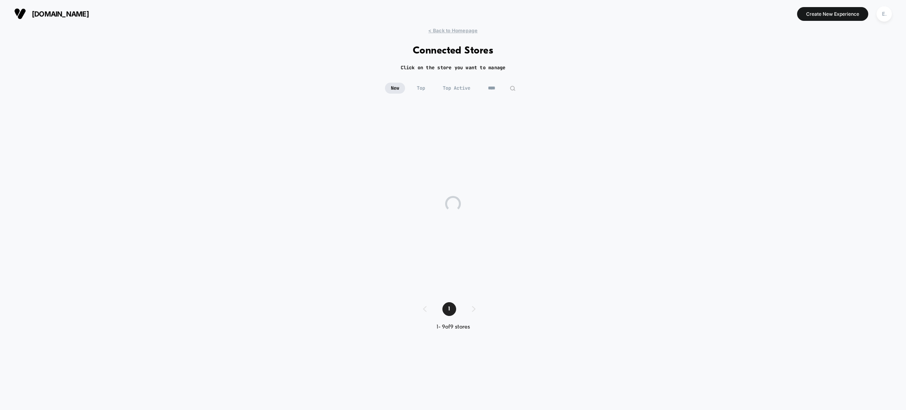
scroll to position [0, 0]
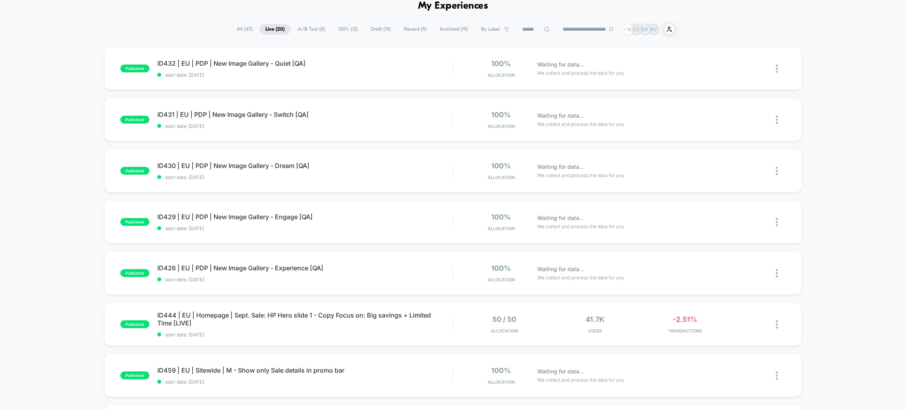
scroll to position [59, 0]
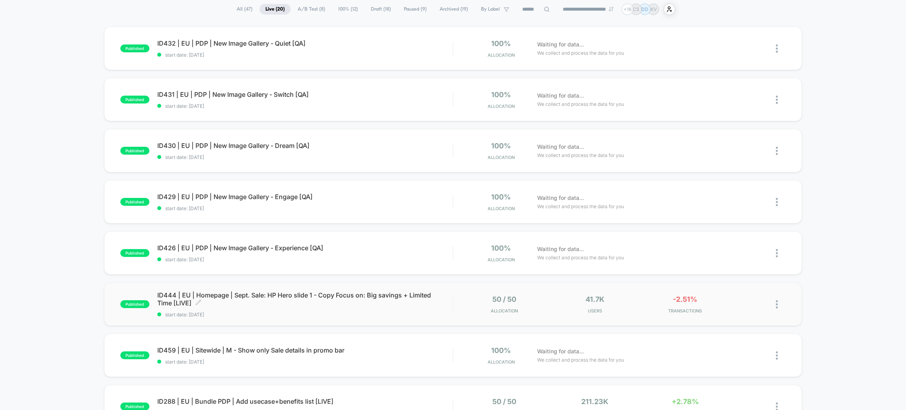
click at [284, 310] on div "ID444 | EU | Homepage | Sept. Sale: HP Hero slide 1 - Copy Focus on: Big saving…" at bounding box center [304, 304] width 295 height 26
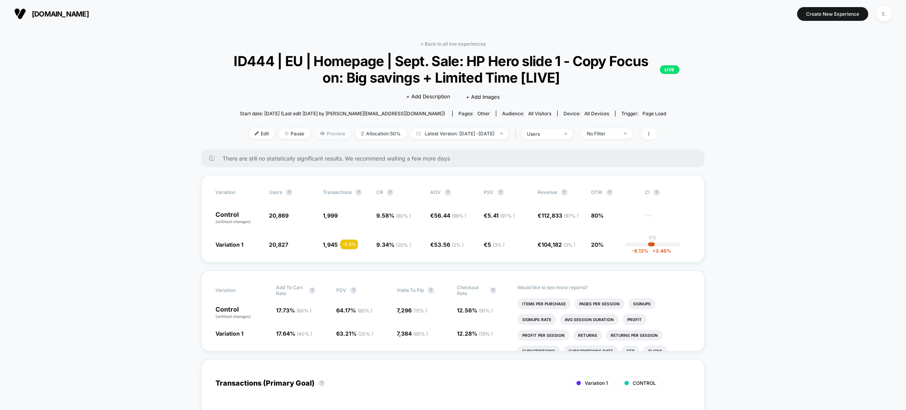
click at [320, 134] on icon at bounding box center [322, 133] width 5 height 5
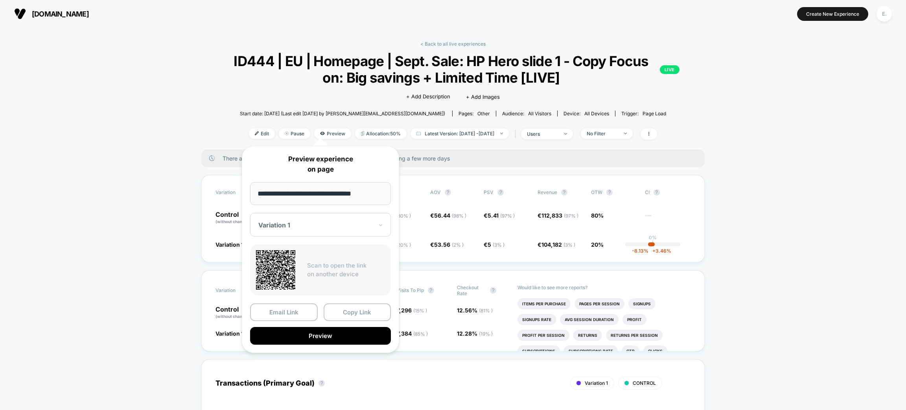
click at [307, 230] on div "Variation 1" at bounding box center [320, 225] width 141 height 24
click at [287, 263] on div "CONTROL" at bounding box center [320, 266] width 133 height 14
click at [297, 334] on button "Preview" at bounding box center [320, 336] width 141 height 18
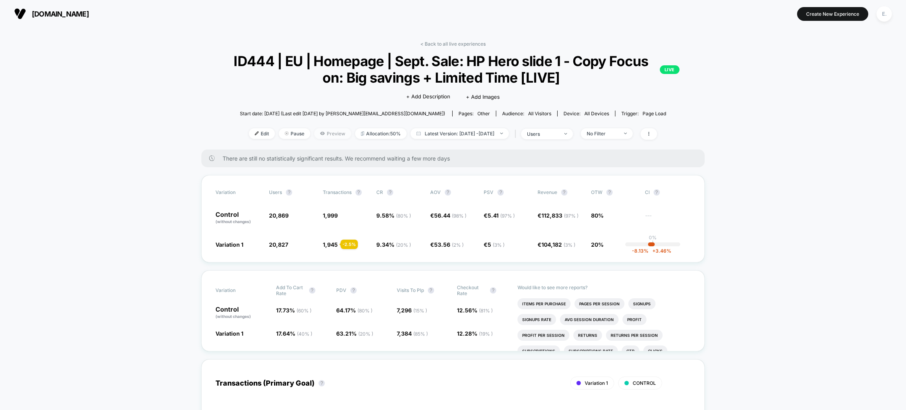
click at [322, 131] on span "Preview" at bounding box center [332, 133] width 37 height 11
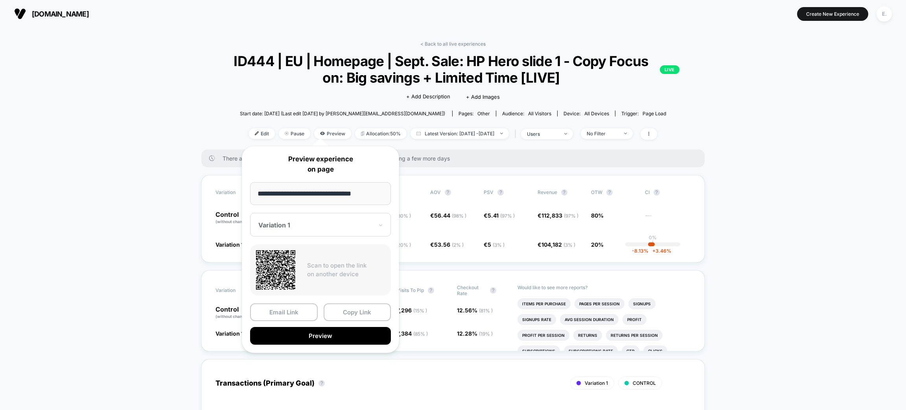
click at [320, 238] on div "**********" at bounding box center [320, 249] width 157 height 207
click at [330, 336] on button "Preview" at bounding box center [320, 336] width 141 height 18
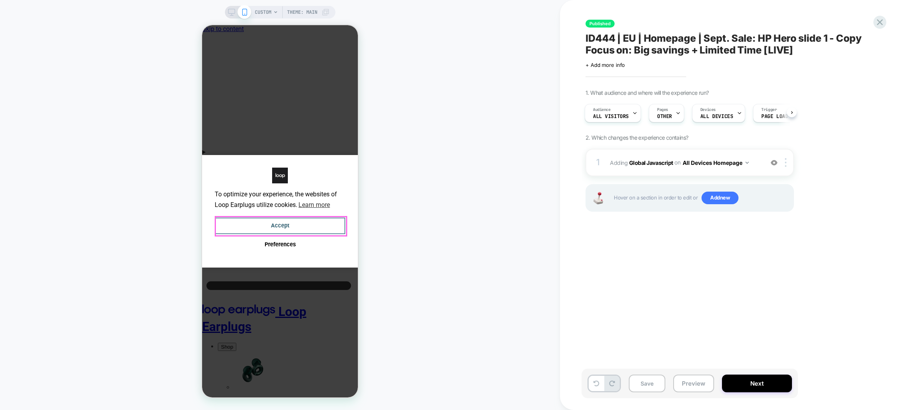
click at [310, 224] on button "Accept" at bounding box center [280, 226] width 131 height 17
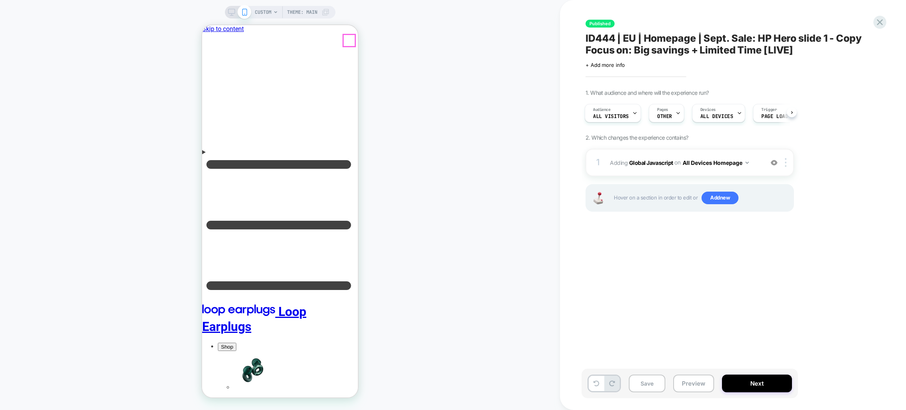
click at [772, 159] on img at bounding box center [774, 162] width 7 height 7
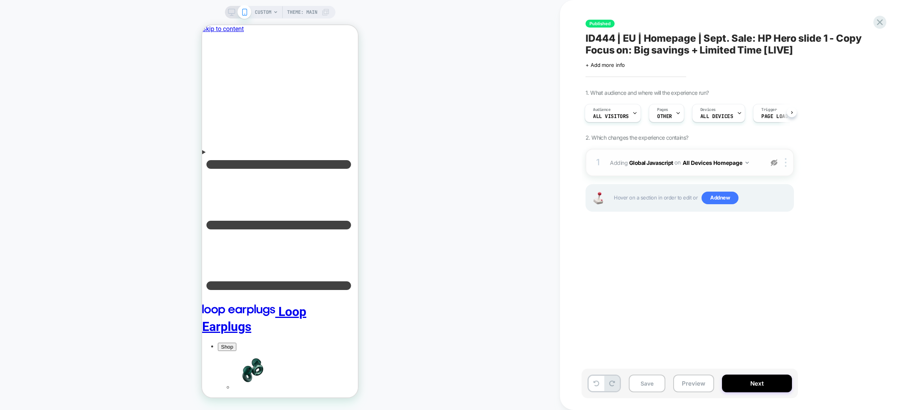
click at [772, 159] on img at bounding box center [774, 162] width 7 height 7
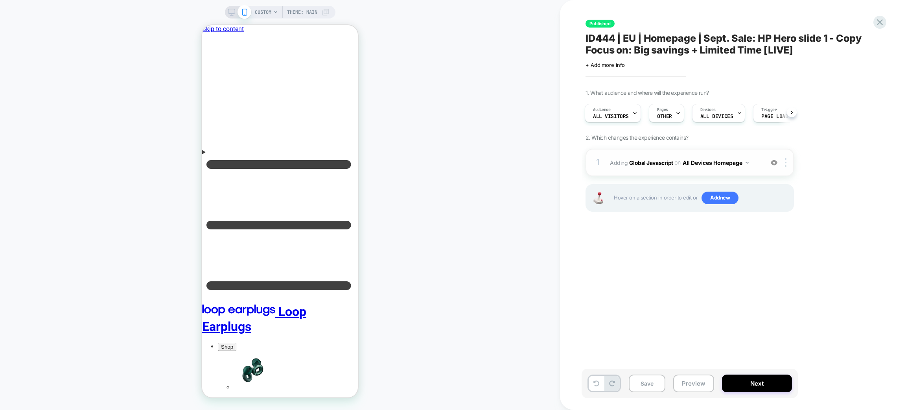
click at [230, 12] on icon at bounding box center [231, 12] width 7 height 7
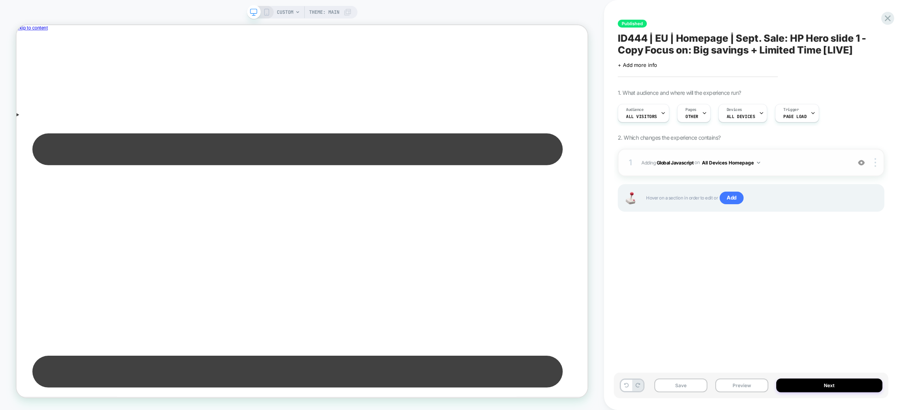
click at [863, 161] on img at bounding box center [861, 162] width 7 height 7
click at [862, 162] on img at bounding box center [861, 162] width 7 height 7
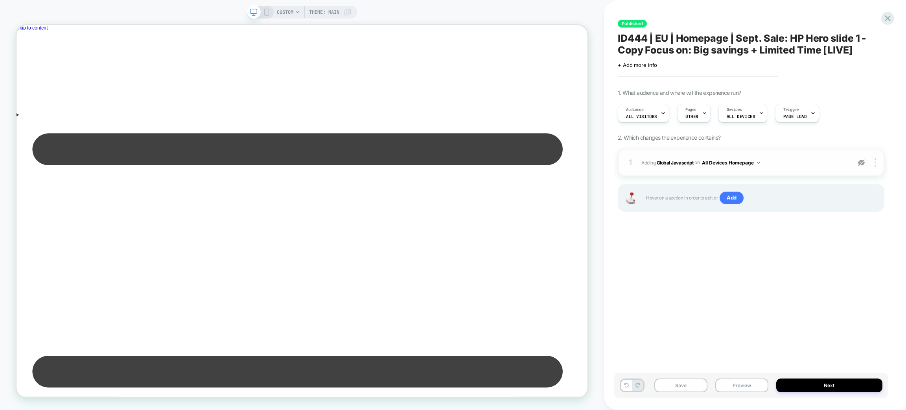
click at [862, 162] on img at bounding box center [861, 162] width 7 height 7
click at [751, 386] on button "Preview" at bounding box center [742, 385] width 53 height 14
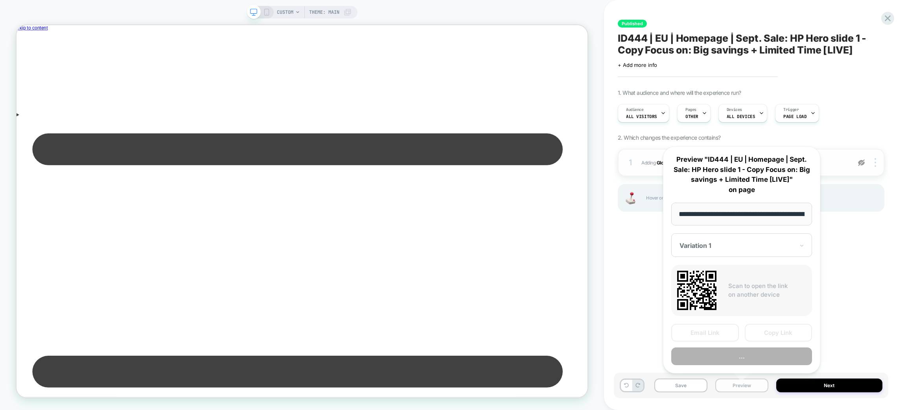
scroll to position [0, 52]
click at [727, 351] on button "Preview" at bounding box center [741, 357] width 141 height 18
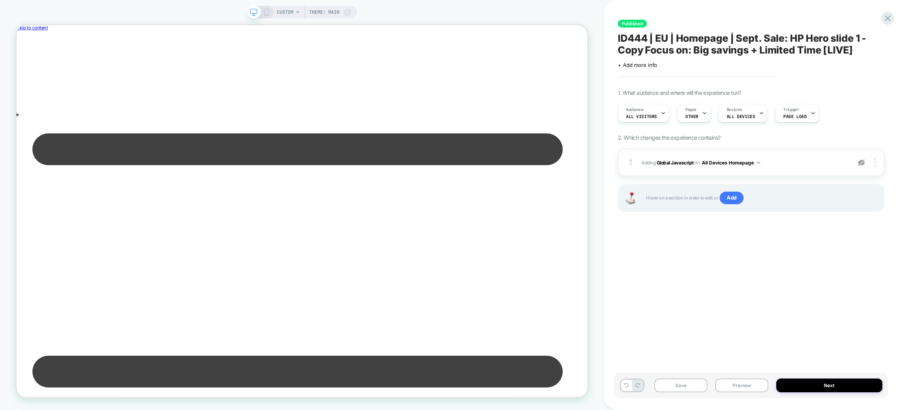
scroll to position [0, 0]
click at [743, 384] on button "Preview" at bounding box center [742, 385] width 53 height 14
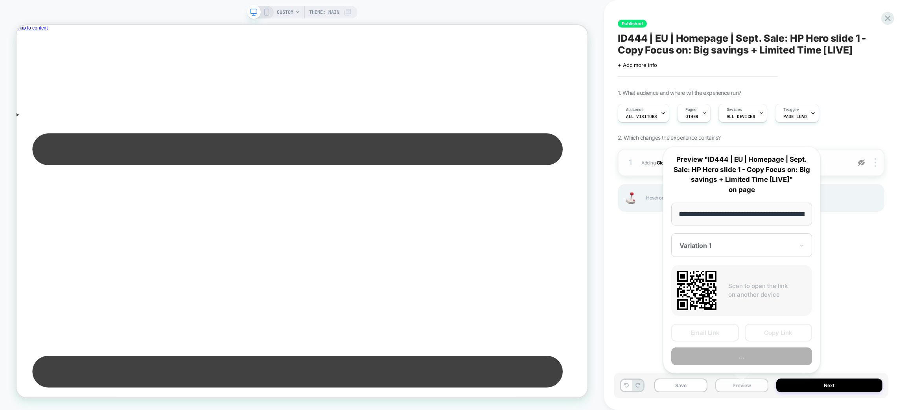
scroll to position [0, 52]
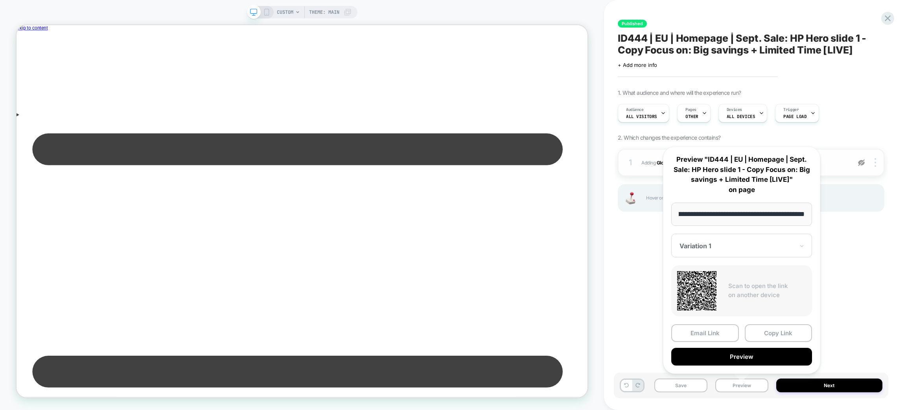
click at [731, 252] on div "Variation 1" at bounding box center [741, 246] width 141 height 24
click at [704, 288] on div "CONTROL" at bounding box center [741, 287] width 133 height 14
click at [771, 330] on button "Copy Link" at bounding box center [779, 333] width 68 height 18
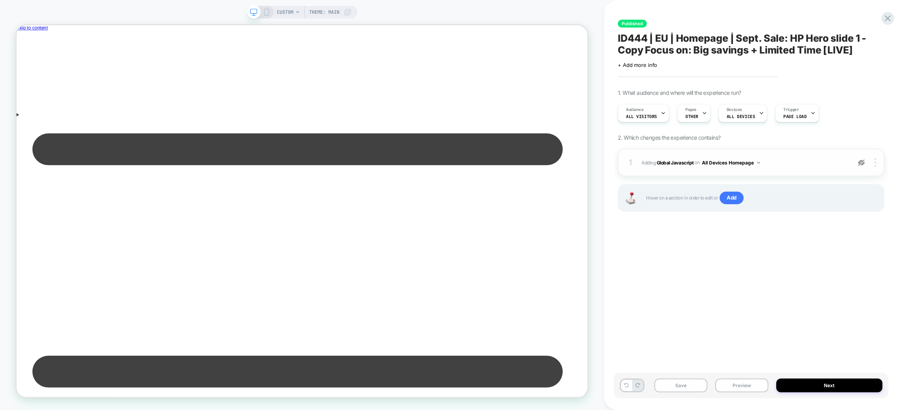
click at [863, 160] on img at bounding box center [861, 162] width 7 height 7
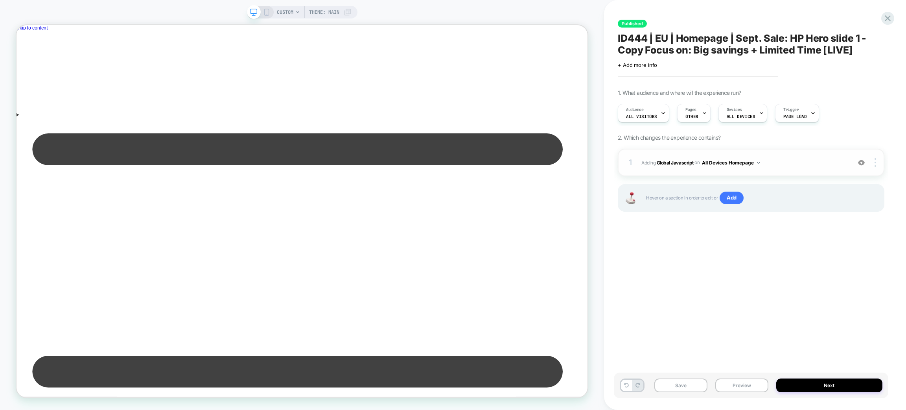
click at [863, 160] on img at bounding box center [861, 162] width 7 height 7
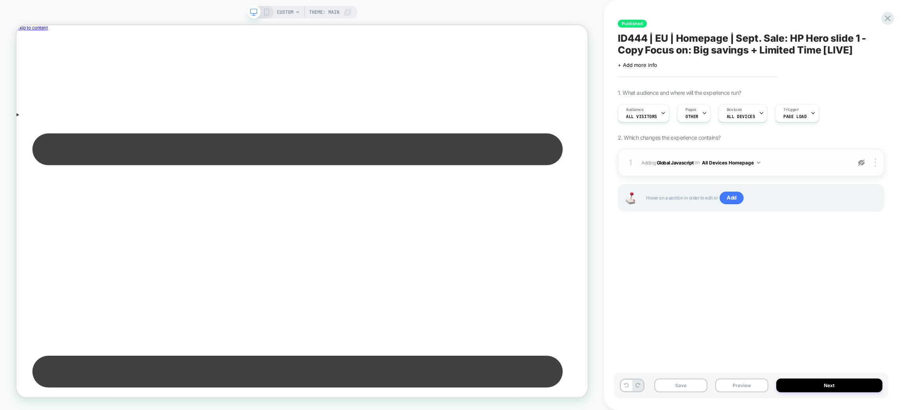
click at [863, 160] on img at bounding box center [861, 162] width 7 height 7
click at [695, 112] on div "Pages OTHER" at bounding box center [692, 113] width 29 height 18
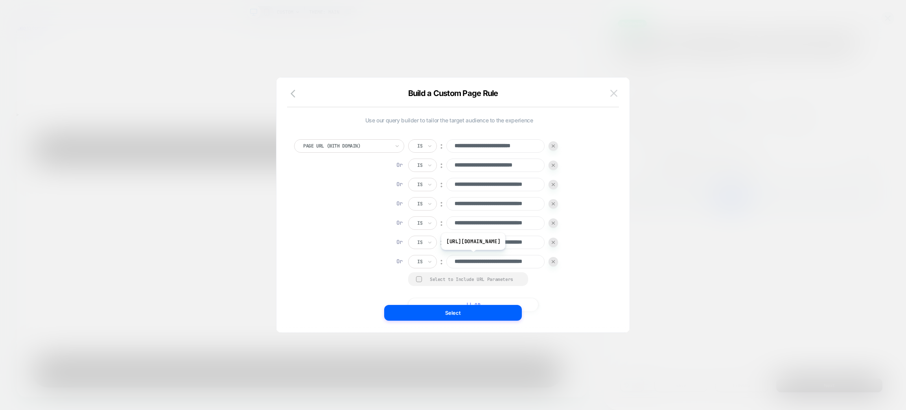
click at [618, 89] on button at bounding box center [614, 93] width 12 height 12
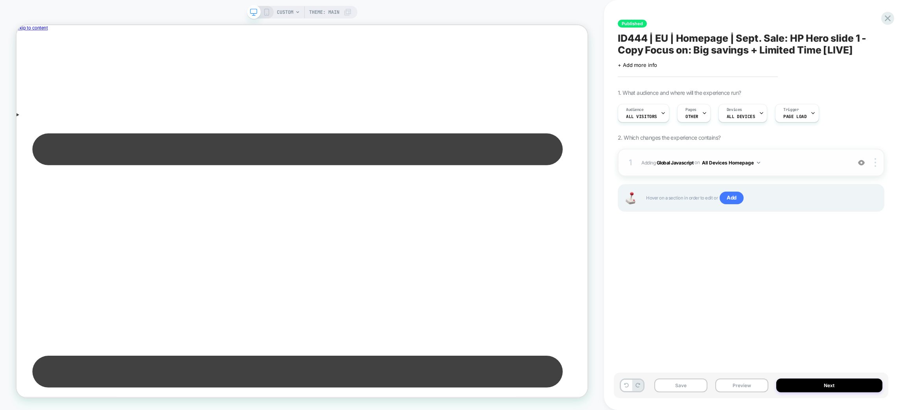
click at [863, 164] on img at bounding box center [861, 162] width 7 height 7
click at [806, 166] on span "Adding Global Javascript on All Devices Homepage" at bounding box center [745, 163] width 206 height 10
click at [802, 159] on span "Adding Global Javascript on All Devices Homepage" at bounding box center [745, 163] width 206 height 10
click at [767, 167] on span "Adding Global Javascript on All Devices Homepage" at bounding box center [745, 163] width 206 height 10
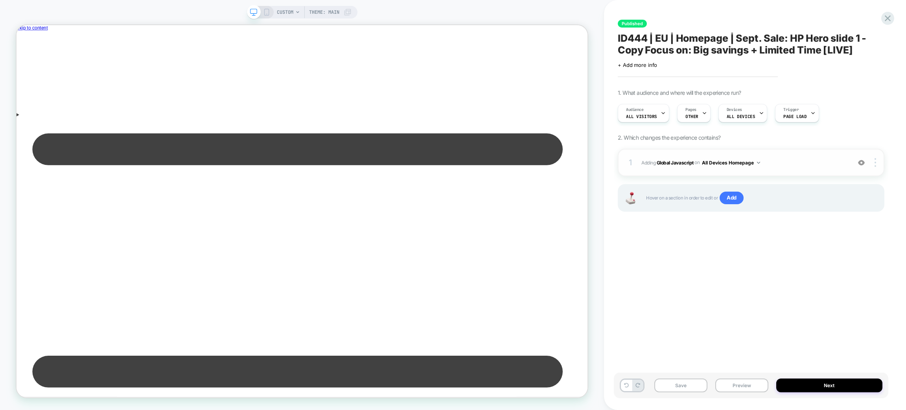
click at [754, 168] on div "1 Adding Global Javascript on All Devices Homepage Target Desktop Delete" at bounding box center [751, 163] width 267 height 28
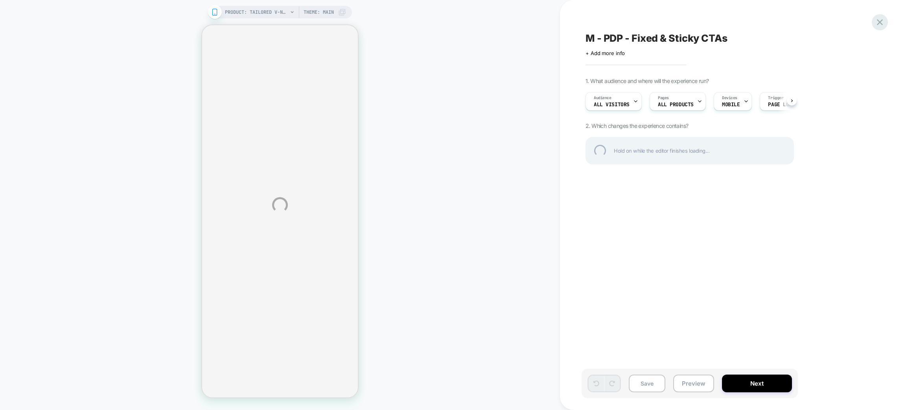
click at [878, 21] on div at bounding box center [880, 22] width 16 height 16
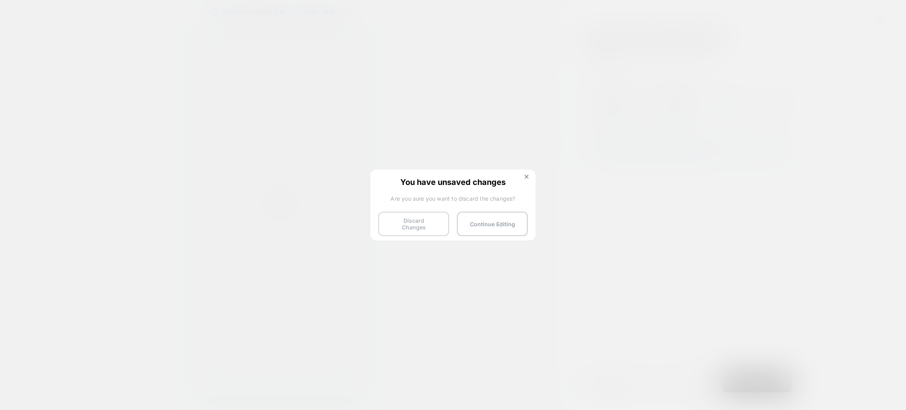
click at [399, 216] on button "Discard Changes" at bounding box center [413, 224] width 71 height 24
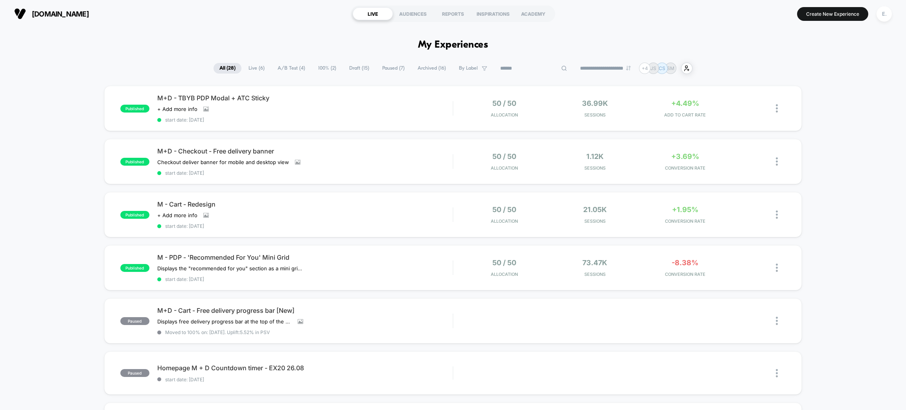
click at [532, 70] on input at bounding box center [533, 68] width 79 height 9
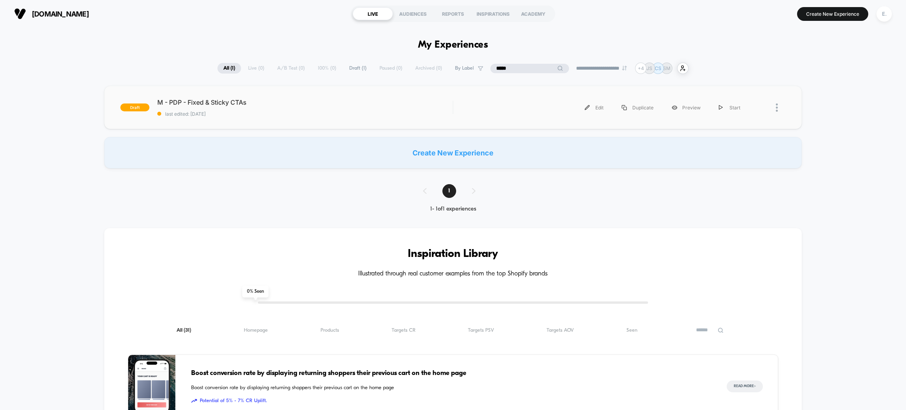
type input "*****"
click at [417, 120] on div "draft M - PDP - Fixed & Sticky CTAs last edited: [DATE] Edit Duplicate Preview …" at bounding box center [453, 107] width 698 height 43
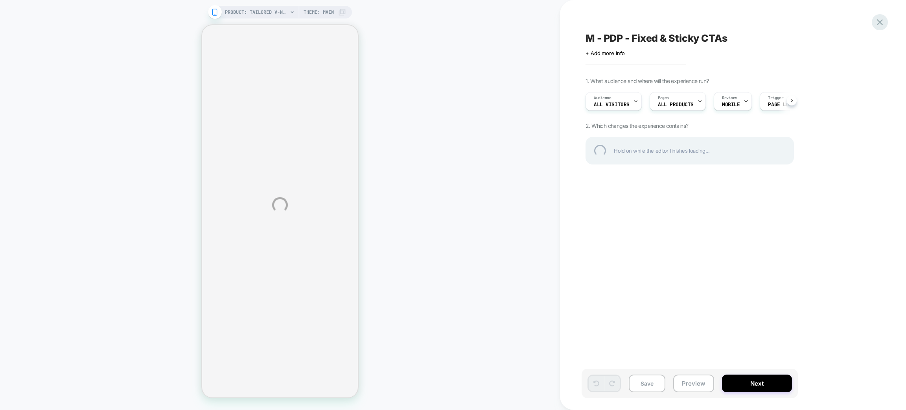
click at [881, 24] on div at bounding box center [880, 22] width 16 height 16
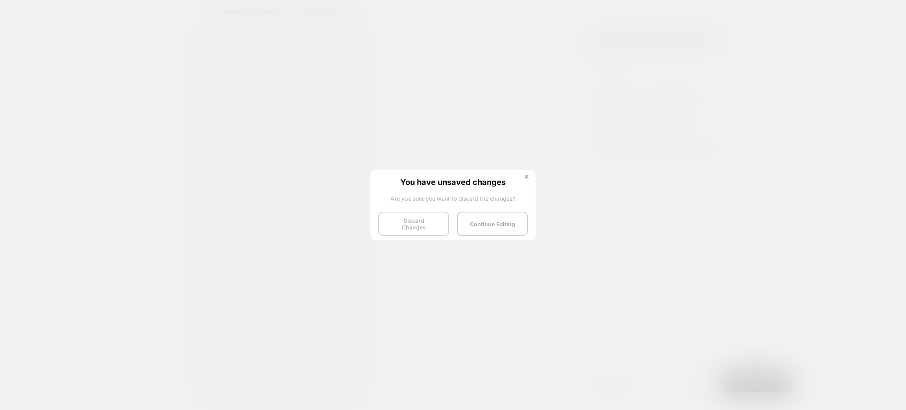
click at [423, 223] on button "Discard Changes" at bounding box center [413, 224] width 71 height 24
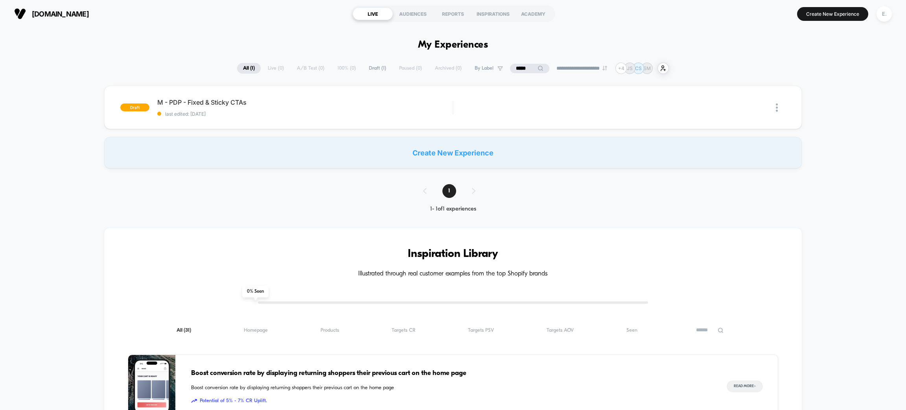
click at [277, 70] on div "**********" at bounding box center [453, 68] width 432 height 11
click at [526, 70] on input "*****" at bounding box center [529, 68] width 39 height 9
click at [526, 70] on input "*****" at bounding box center [530, 68] width 79 height 9
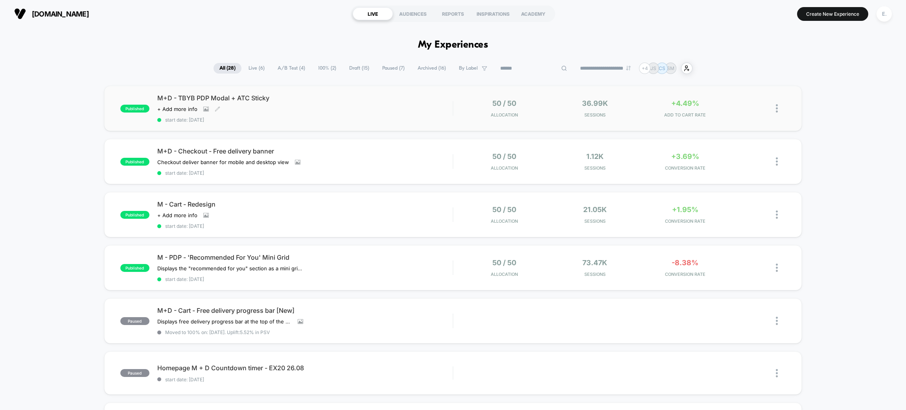
click at [419, 110] on div "M+D - TBYB PDP Modal + ATC Sticky Click to view images Click to edit experience…" at bounding box center [304, 108] width 295 height 29
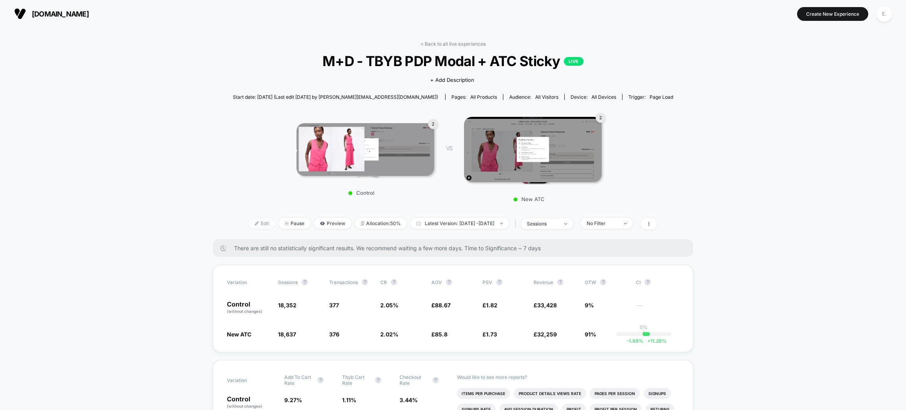
click at [259, 221] on span "Edit" at bounding box center [262, 223] width 26 height 11
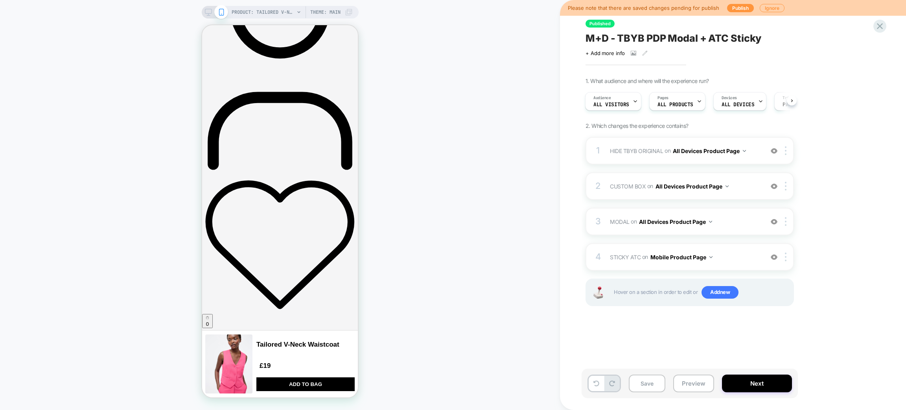
scroll to position [354, 0]
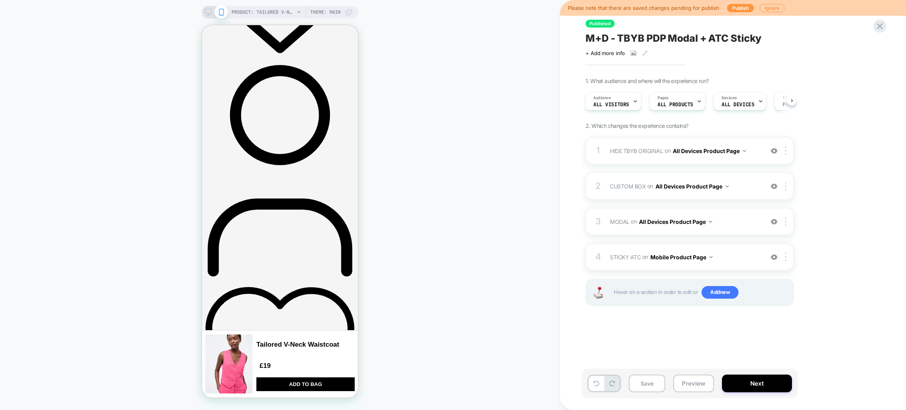
click at [690, 375] on div "Save Preview Next" at bounding box center [690, 384] width 216 height 30
click at [688, 385] on button "Preview" at bounding box center [693, 383] width 41 height 18
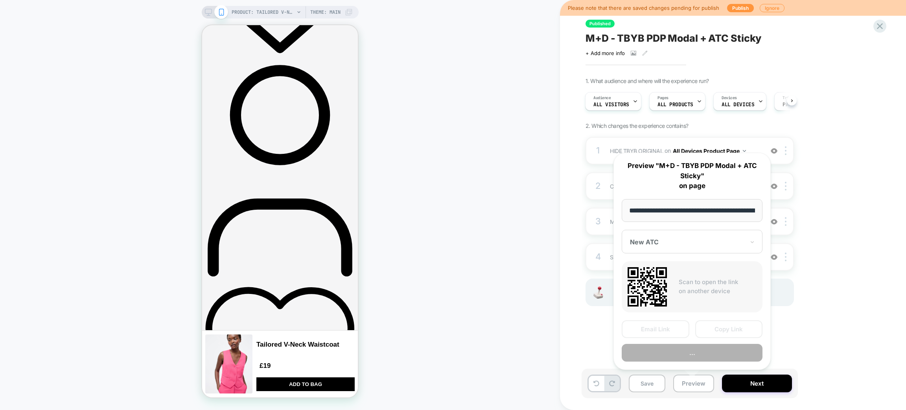
scroll to position [0, 227]
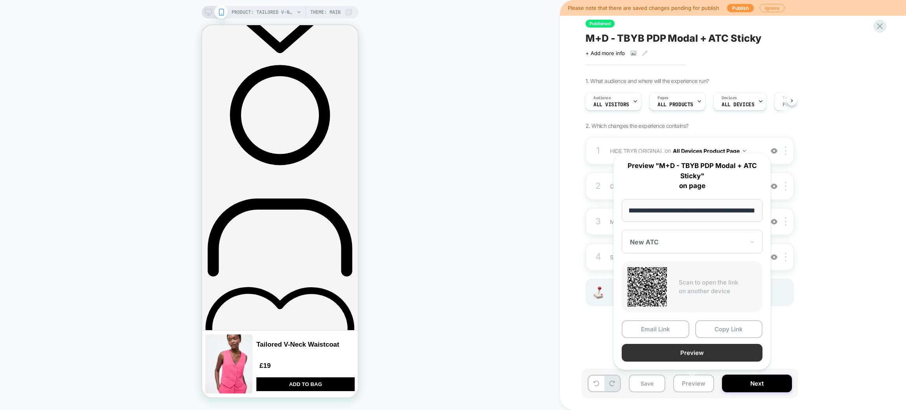
click at [684, 349] on button "Preview" at bounding box center [692, 353] width 141 height 18
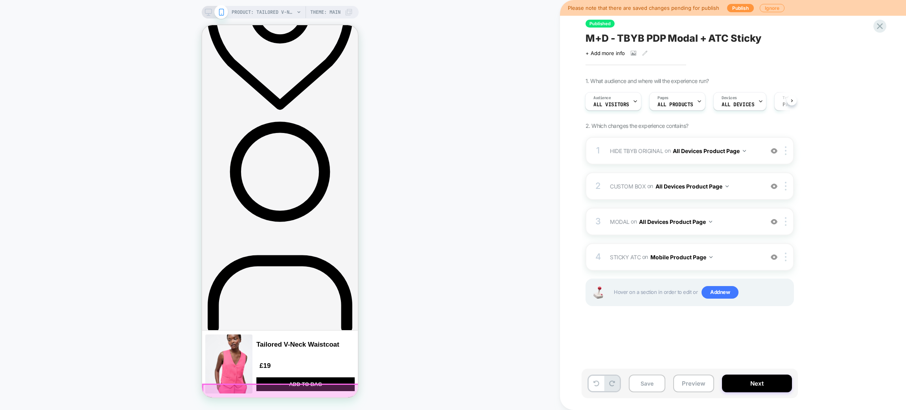
scroll to position [295, 0]
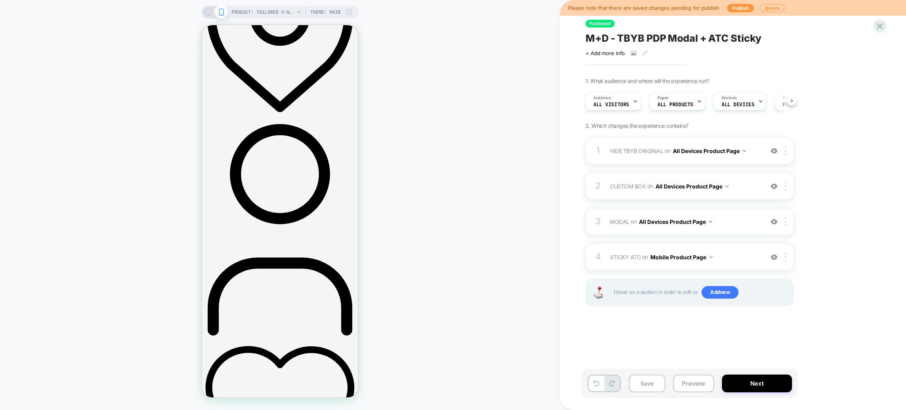
click at [662, 39] on span "M+D - TBYB PDP Modal + ATC Sticky" at bounding box center [674, 38] width 176 height 12
click at [662, 39] on textarea "**********" at bounding box center [633, 38] width 94 height 12
click at [662, 39] on textarea "**********" at bounding box center [701, 38] width 231 height 12
click at [733, 250] on div "4 STICKY ATC Adding Code Block AFTER #product-button-wrapper on Mobile Product …" at bounding box center [690, 257] width 208 height 28
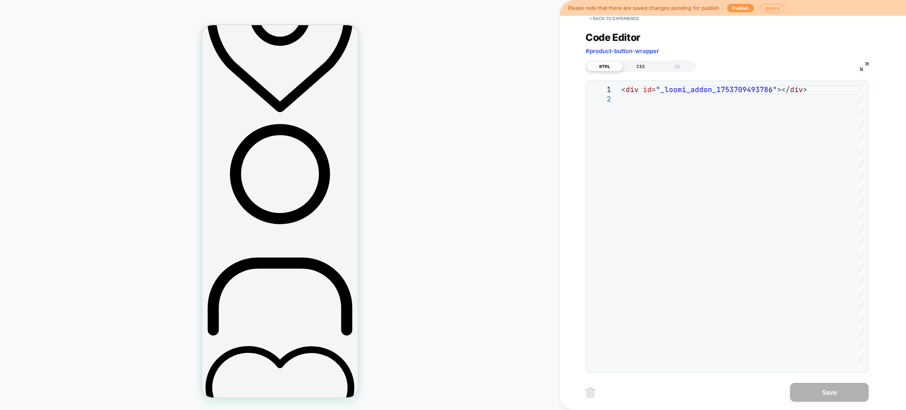
click at [633, 66] on div "CSS" at bounding box center [641, 66] width 36 height 9
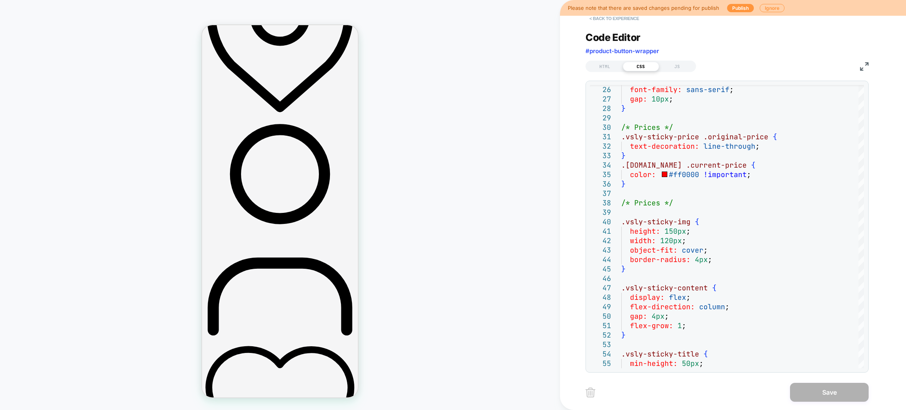
click at [617, 20] on button "< Back to experience" at bounding box center [614, 18] width 57 height 13
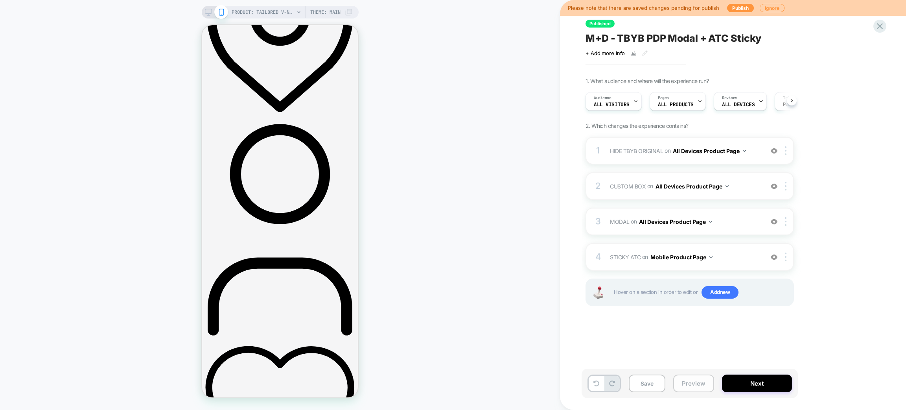
scroll to position [0, 0]
click at [697, 389] on button "Preview" at bounding box center [693, 383] width 41 height 18
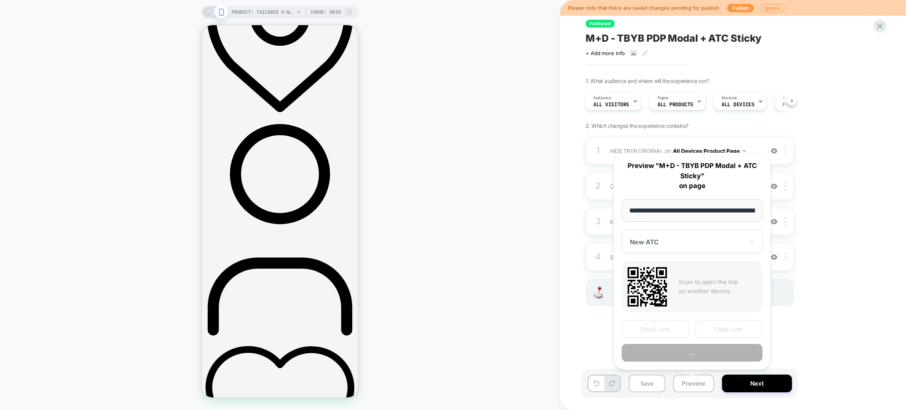
scroll to position [0, 227]
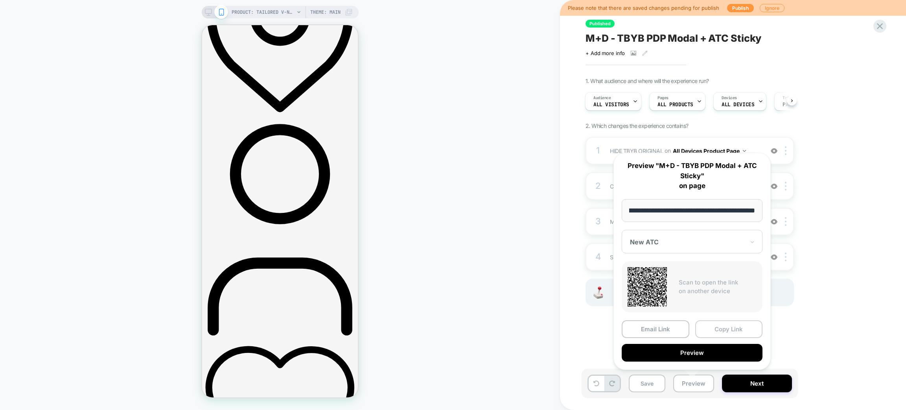
click at [728, 323] on button "Copy Link" at bounding box center [729, 329] width 68 height 18
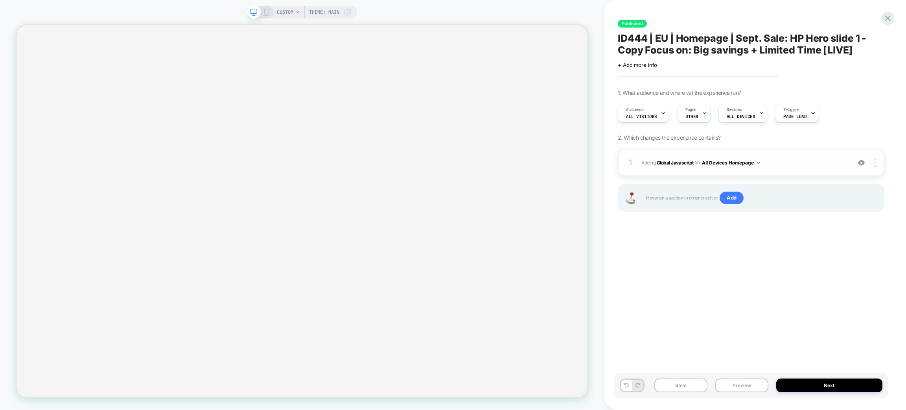
click at [797, 162] on span "Adding Global Javascript on All Devices Homepage" at bounding box center [745, 163] width 206 height 10
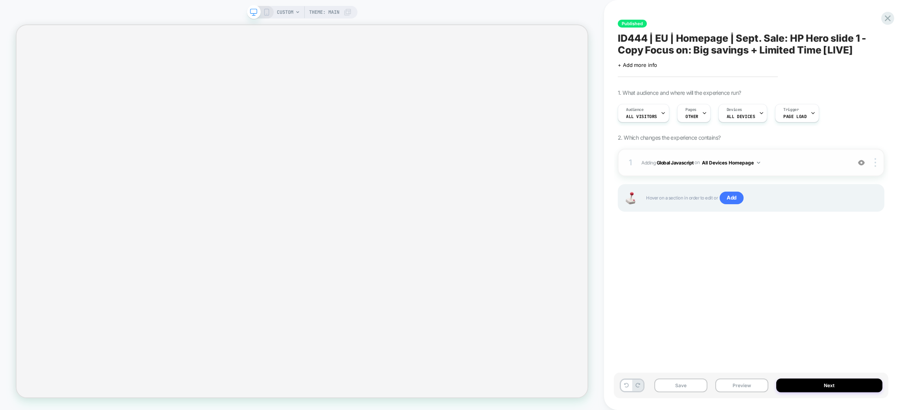
click at [797, 162] on span "Adding Global Javascript on All Devices Homepage" at bounding box center [745, 163] width 206 height 10
click at [807, 171] on div "1 Adding Global Javascript on All Devices Homepage Target Desktop Delete" at bounding box center [751, 163] width 267 height 28
click at [795, 162] on span "Adding Global Javascript on All Devices Homepage" at bounding box center [745, 163] width 206 height 10
drag, startPoint x: 791, startPoint y: 162, endPoint x: 785, endPoint y: 164, distance: 6.9
click at [791, 162] on span "Adding Global Javascript on All Devices Homepage" at bounding box center [745, 163] width 206 height 10
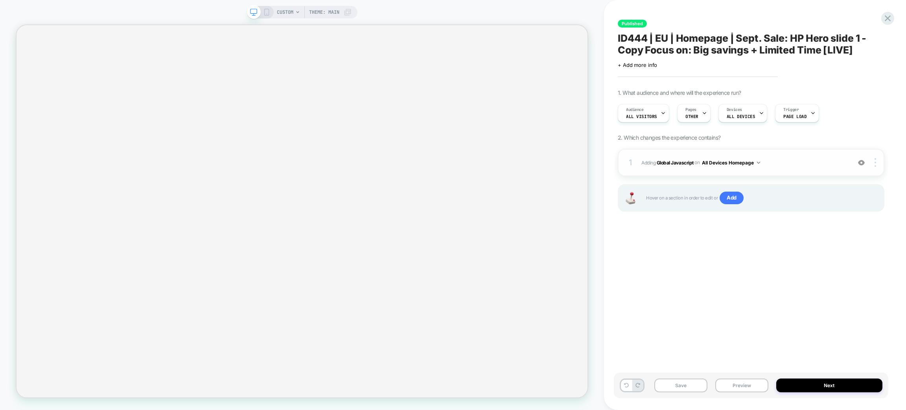
click at [685, 171] on div "1 Adding Global Javascript on All Devices Homepage Target Desktop Delete" at bounding box center [751, 163] width 267 height 28
click at [683, 171] on div "1 Adding Global Javascript on All Devices Homepage Target Desktop Delete" at bounding box center [751, 163] width 267 height 28
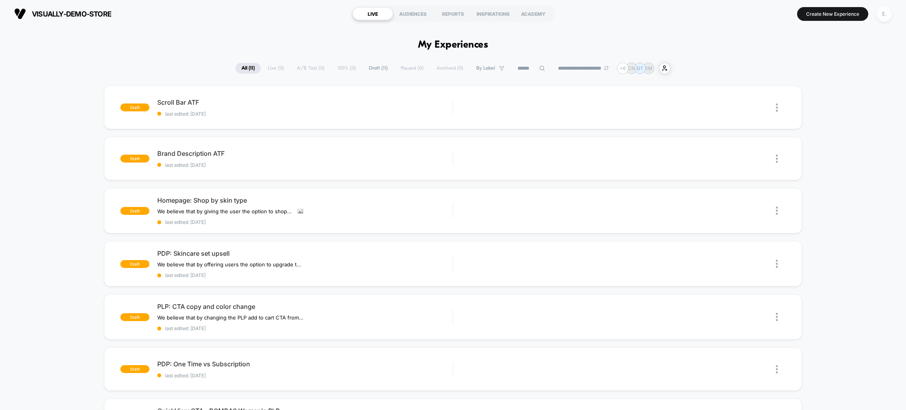
click at [882, 18] on div "E." at bounding box center [884, 13] width 15 height 15
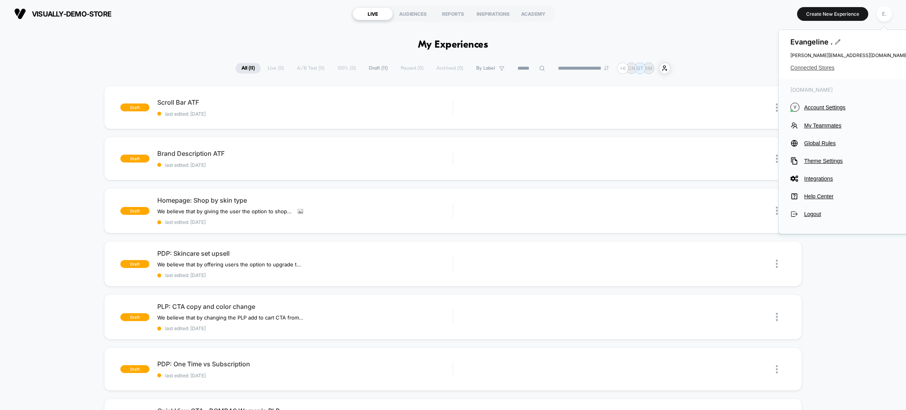
click at [825, 67] on span "Connected Stores" at bounding box center [850, 68] width 118 height 6
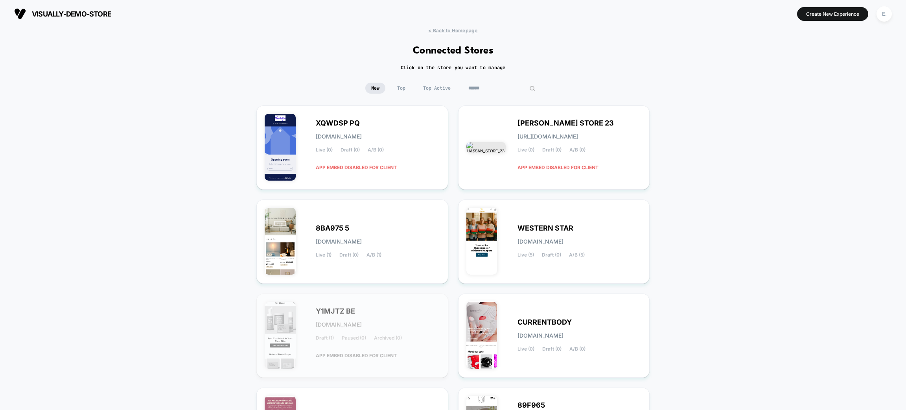
click at [497, 90] on input at bounding box center [502, 88] width 79 height 11
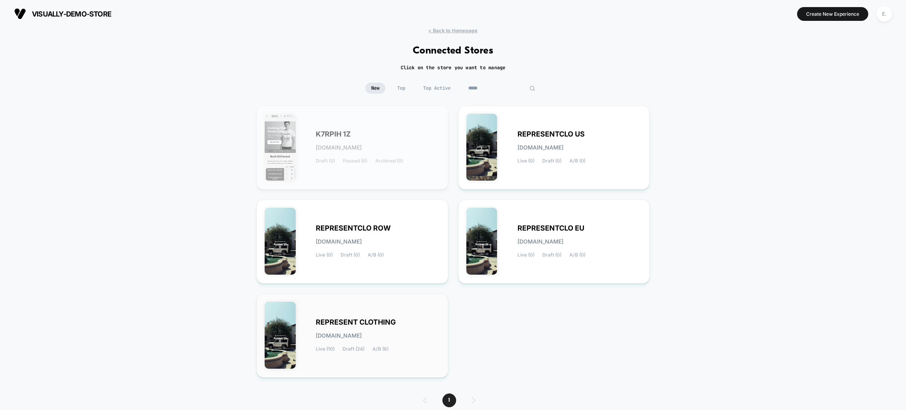
type input "*****"
click at [406, 302] on div "REPRESENT CLOTHING [DOMAIN_NAME] Live (10) Draft (24) A/B (6)" at bounding box center [352, 336] width 175 height 68
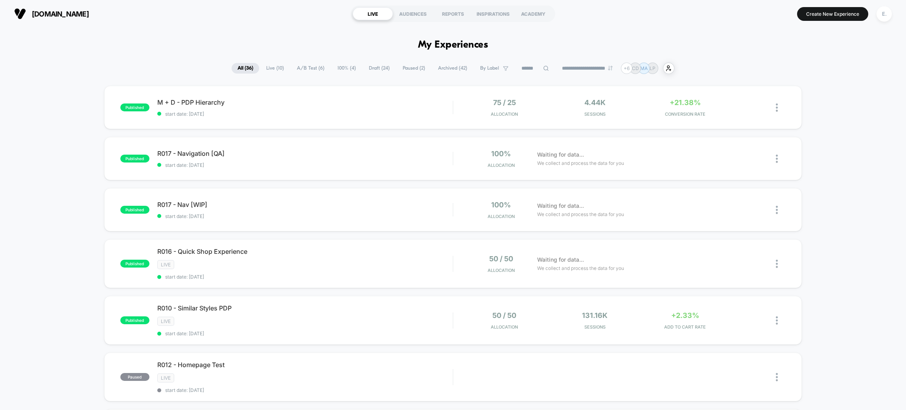
click at [372, 71] on span "Draft ( 24 )" at bounding box center [379, 68] width 33 height 11
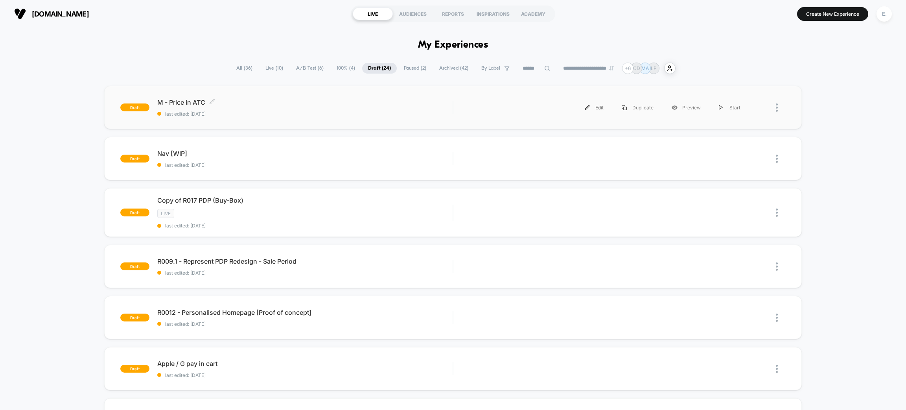
click at [357, 111] on span "last edited: [DATE]" at bounding box center [304, 114] width 295 height 6
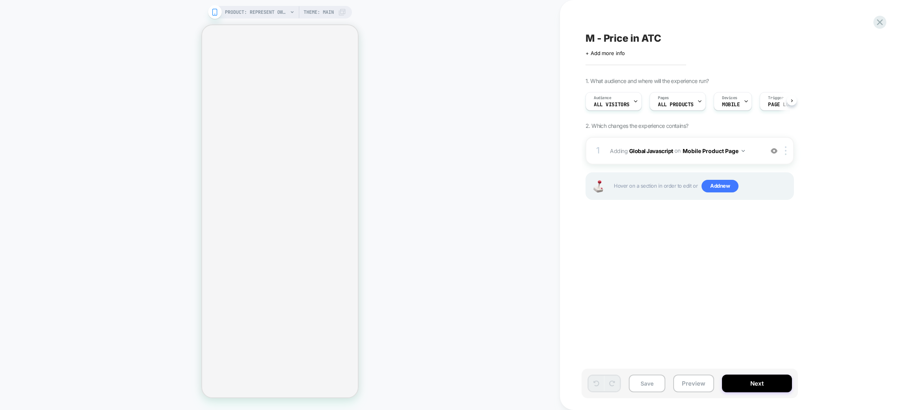
scroll to position [0, 0]
click at [688, 383] on button "Preview" at bounding box center [693, 383] width 41 height 18
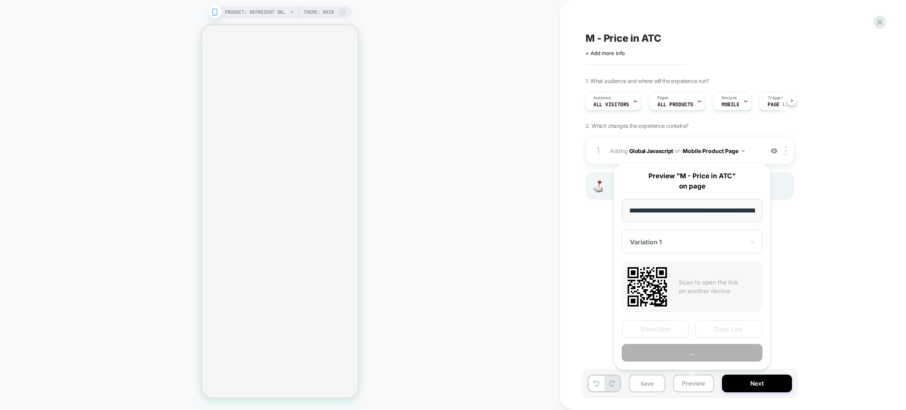
scroll to position [0, 166]
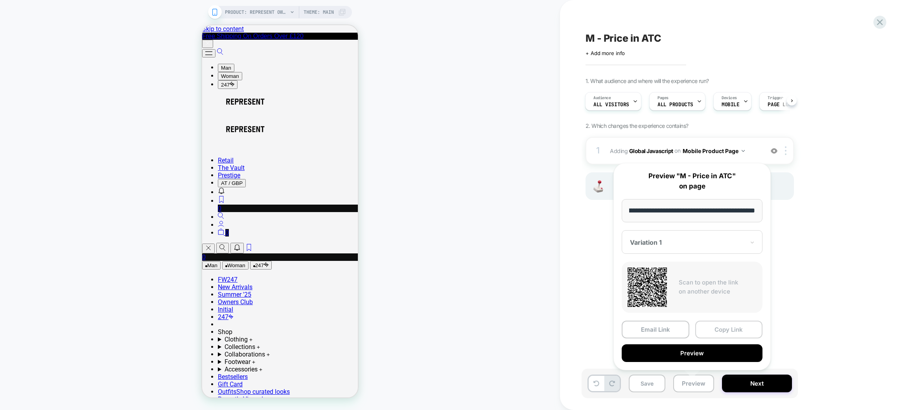
click at [712, 331] on button "Copy Link" at bounding box center [729, 330] width 68 height 18
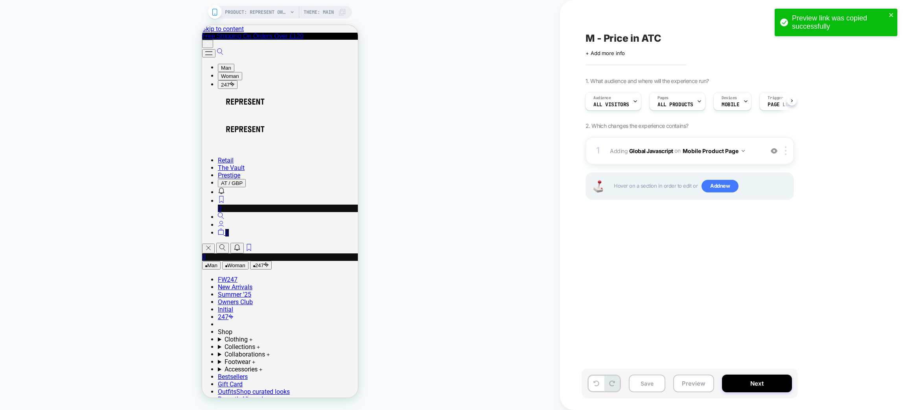
scroll to position [0, 0]
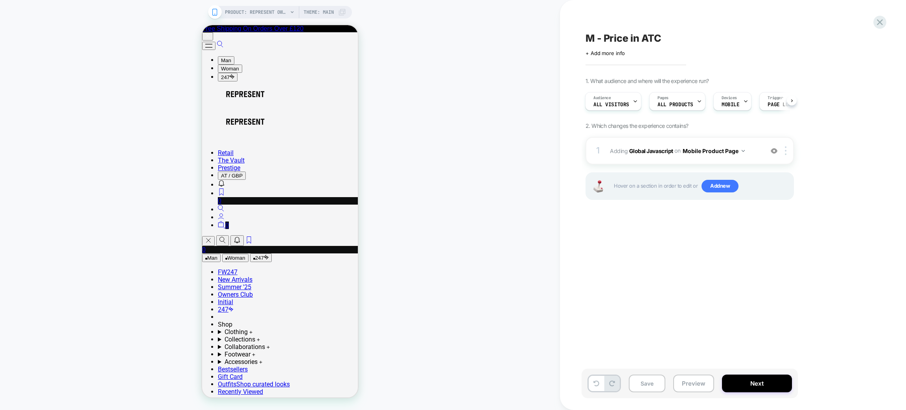
click at [631, 39] on span "M - Price in ATC" at bounding box center [624, 38] width 76 height 12
click at [631, 39] on textarea "**********" at bounding box center [644, 38] width 116 height 12
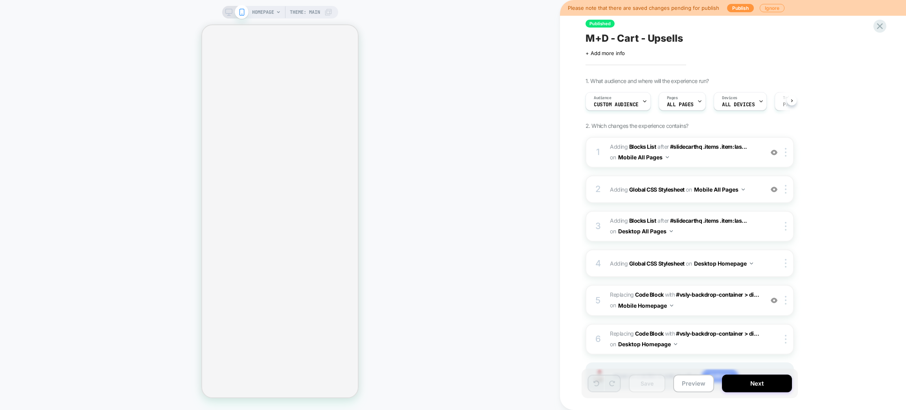
scroll to position [0, 0]
click at [682, 386] on button "Preview" at bounding box center [693, 383] width 41 height 18
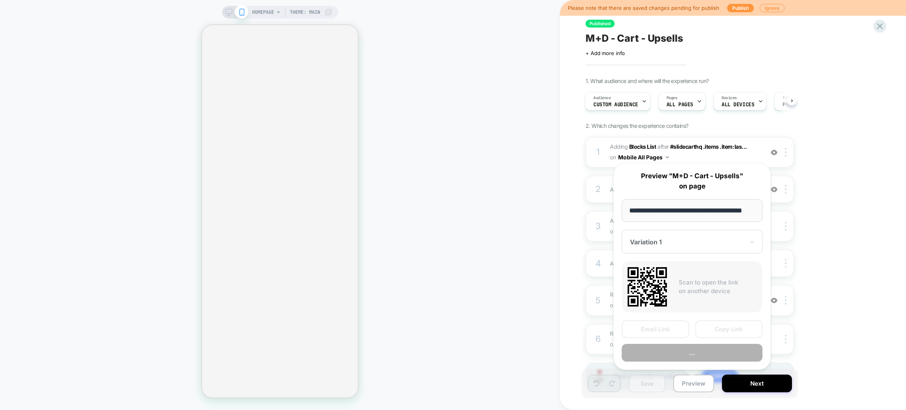
scroll to position [0, 15]
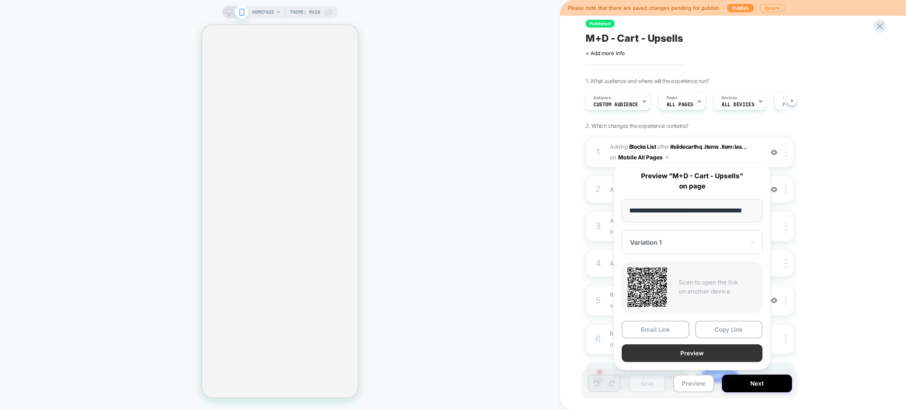
click at [662, 354] on button "Preview" at bounding box center [692, 353] width 141 height 18
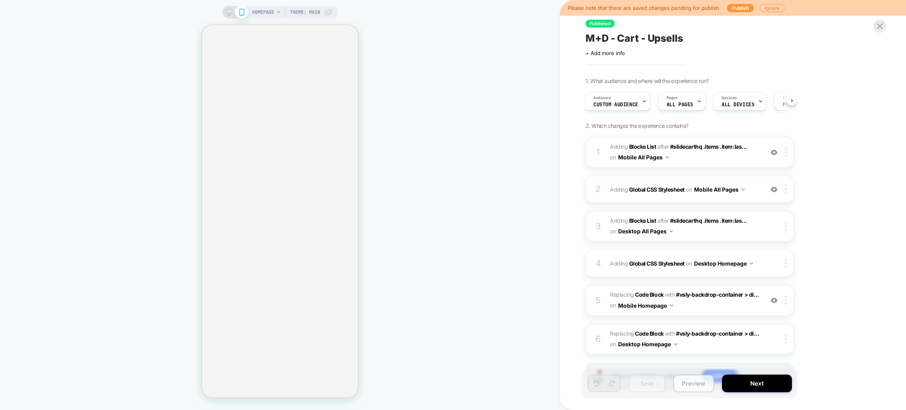
click at [698, 384] on button "Preview" at bounding box center [693, 383] width 41 height 18
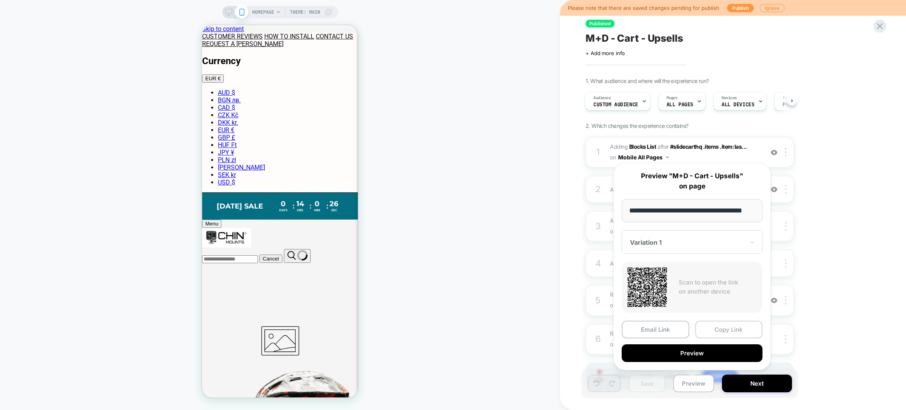
click at [721, 330] on button "Copy Link" at bounding box center [729, 330] width 68 height 18
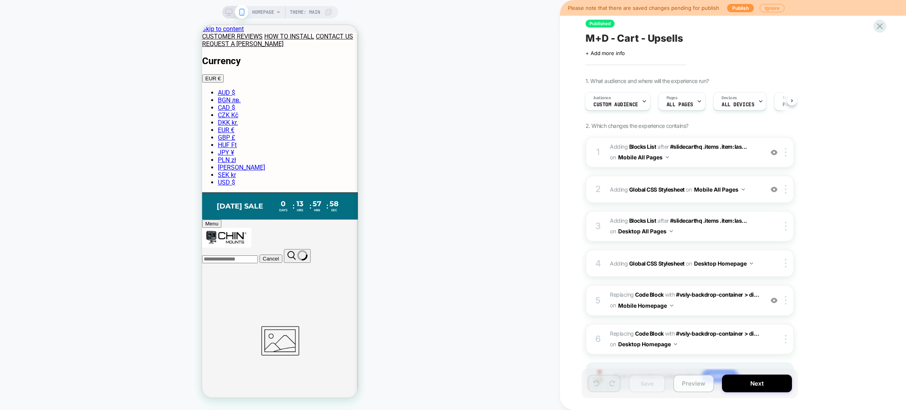
click at [679, 384] on button "Preview" at bounding box center [693, 383] width 41 height 18
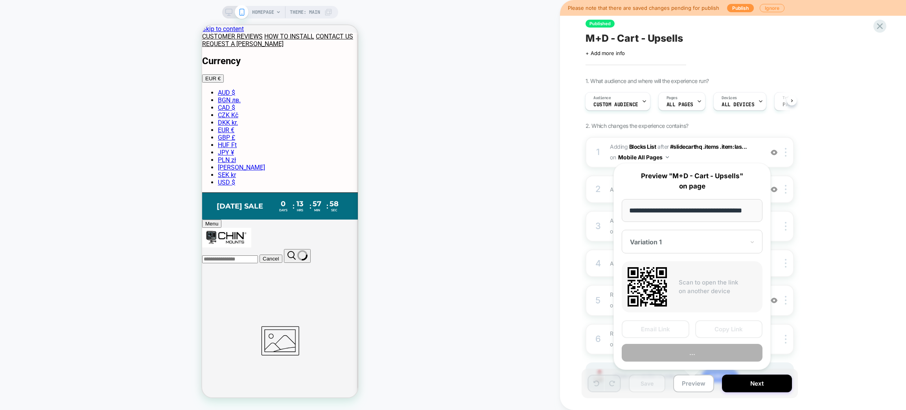
scroll to position [0, 15]
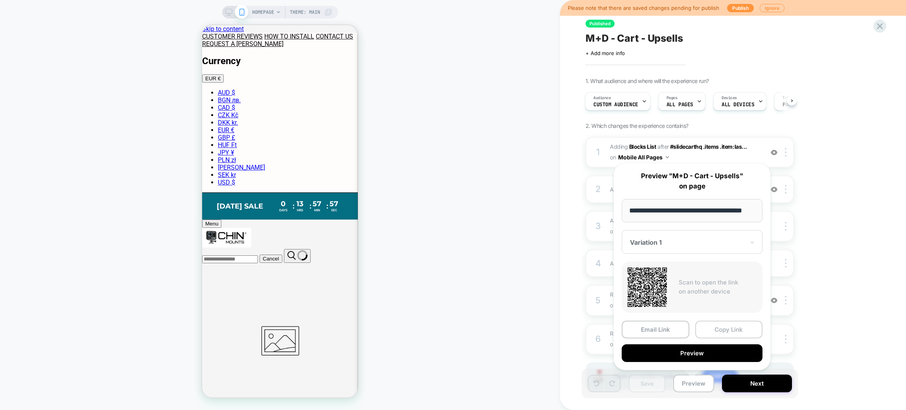
click at [737, 331] on button "Copy Link" at bounding box center [729, 330] width 68 height 18
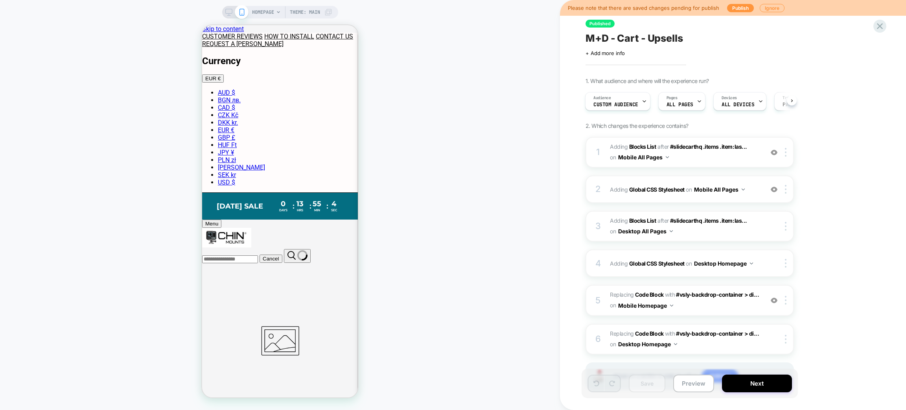
click at [664, 41] on span "M+D - Cart - Upsells" at bounding box center [635, 38] width 98 height 12
click at [663, 40] on textarea "**********" at bounding box center [657, 38] width 143 height 12
click at [697, 382] on button "Preview" at bounding box center [693, 383] width 41 height 18
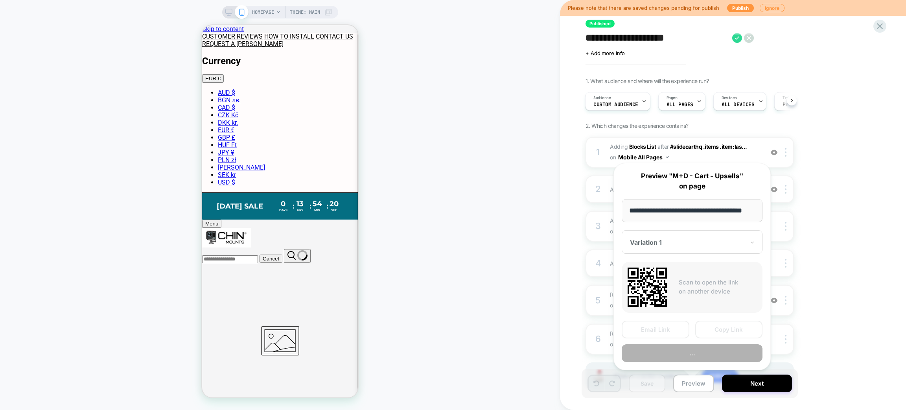
click at [725, 328] on button "Copy Link" at bounding box center [729, 330] width 68 height 18
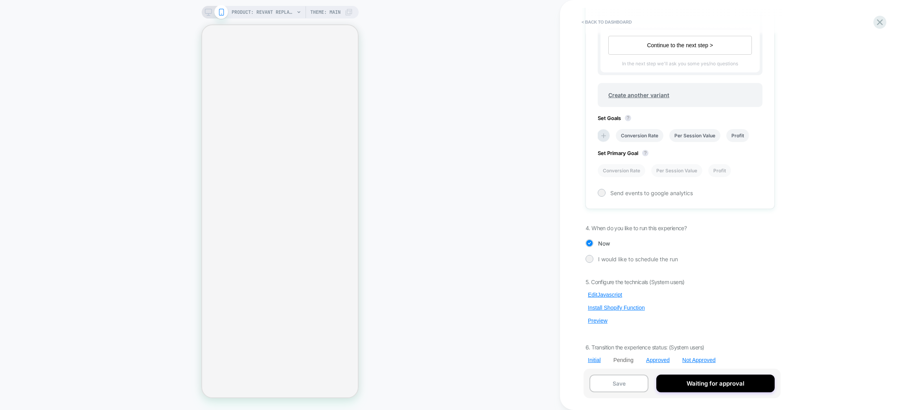
scroll to position [356, 0]
click at [597, 317] on button "Preview" at bounding box center [598, 320] width 24 height 7
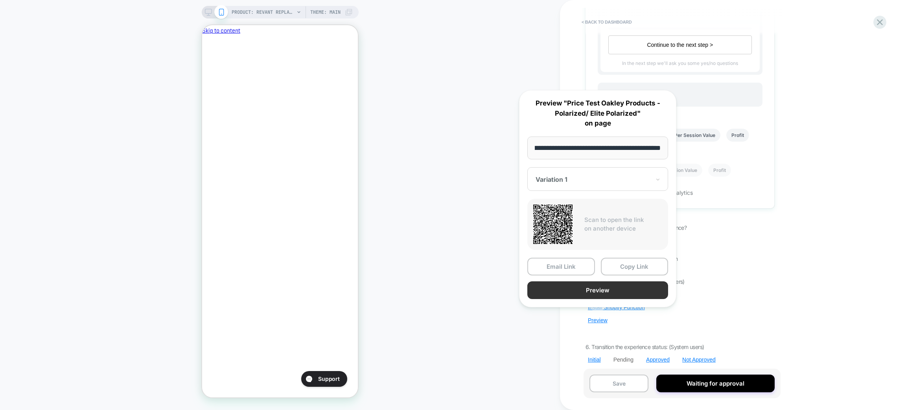
scroll to position [0, 0]
click at [637, 292] on button "Preview" at bounding box center [598, 290] width 141 height 18
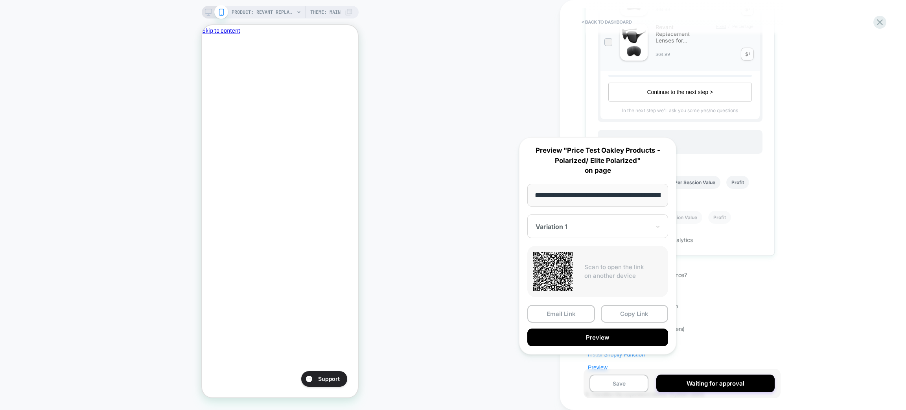
scroll to position [0, 136]
click at [881, 20] on icon at bounding box center [880, 22] width 11 height 11
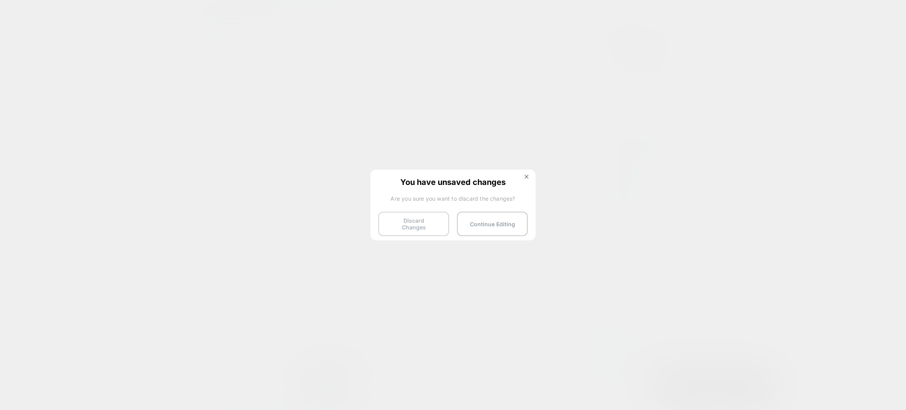
click at [402, 225] on button "Discard Changes" at bounding box center [413, 224] width 71 height 24
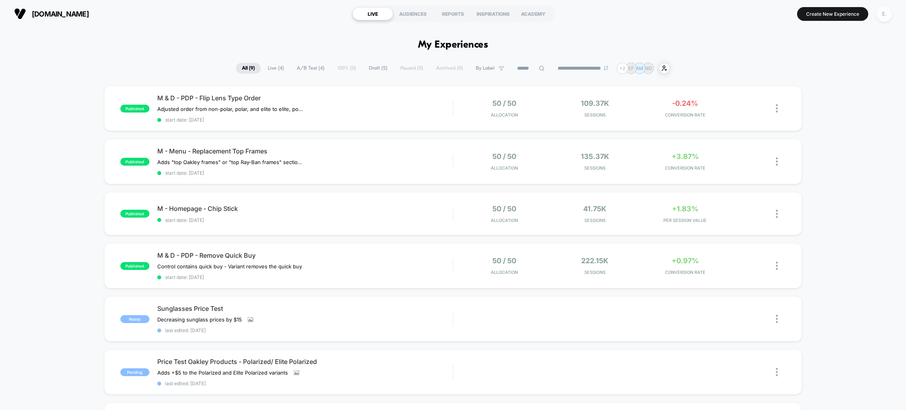
click at [884, 14] on div "E." at bounding box center [884, 13] width 15 height 15
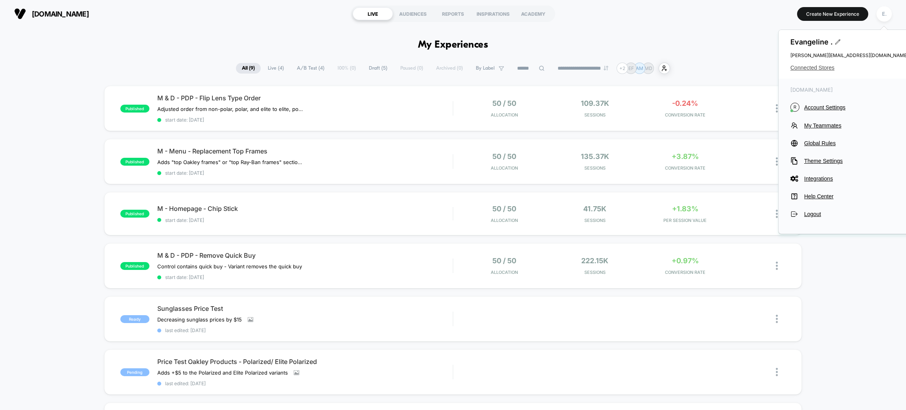
click at [810, 69] on span "Connected Stores" at bounding box center [850, 68] width 118 height 6
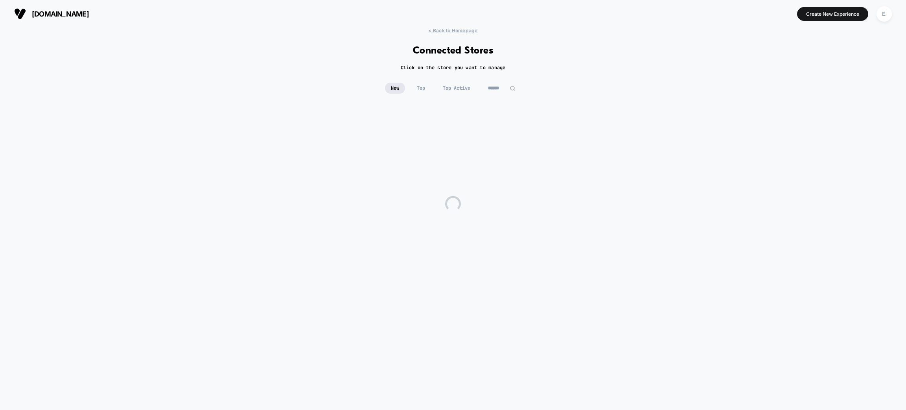
click at [490, 93] on input at bounding box center [501, 88] width 39 height 11
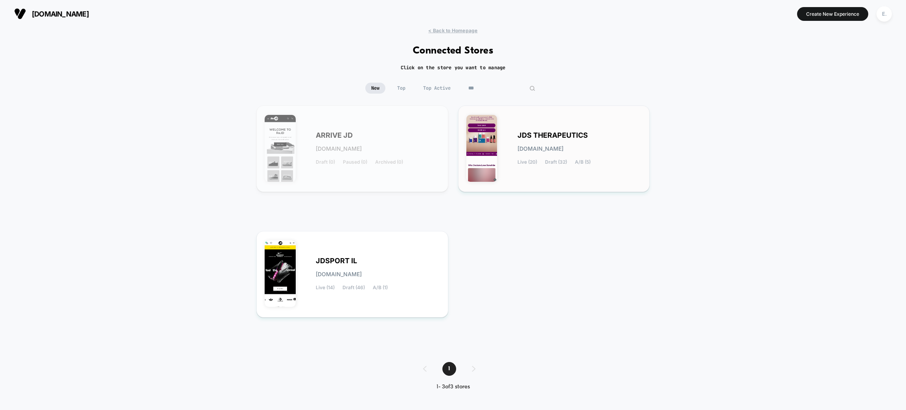
type input "***"
click at [601, 172] on div "JDS THERAPEUTICS [DOMAIN_NAME] Live (20) Draft (32) A/B (5)" at bounding box center [554, 149] width 175 height 70
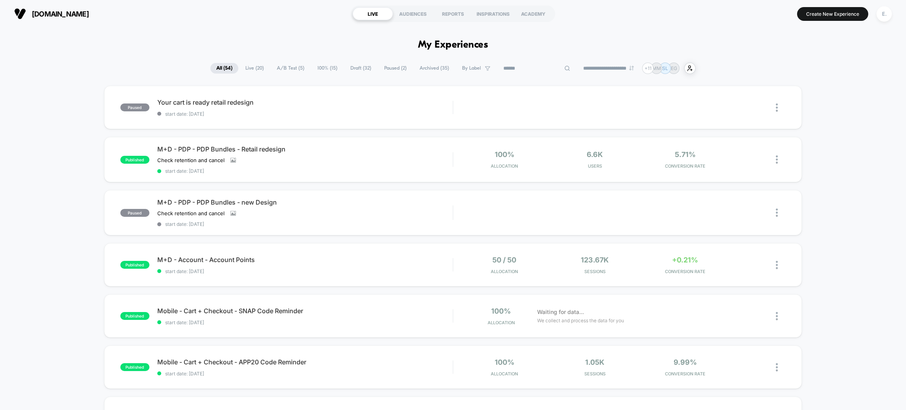
click at [535, 64] on input at bounding box center [537, 68] width 79 height 9
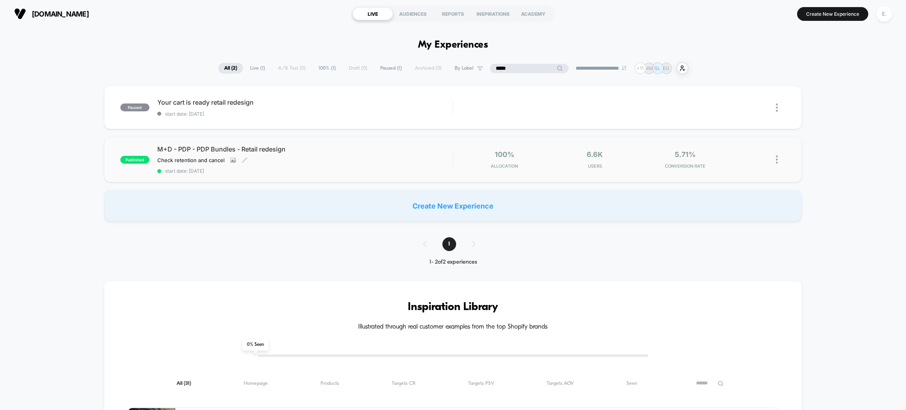
type input "*****"
click at [351, 157] on div "Check retention and cancel Click to view images Click to edit experience detail…" at bounding box center [260, 160] width 207 height 6
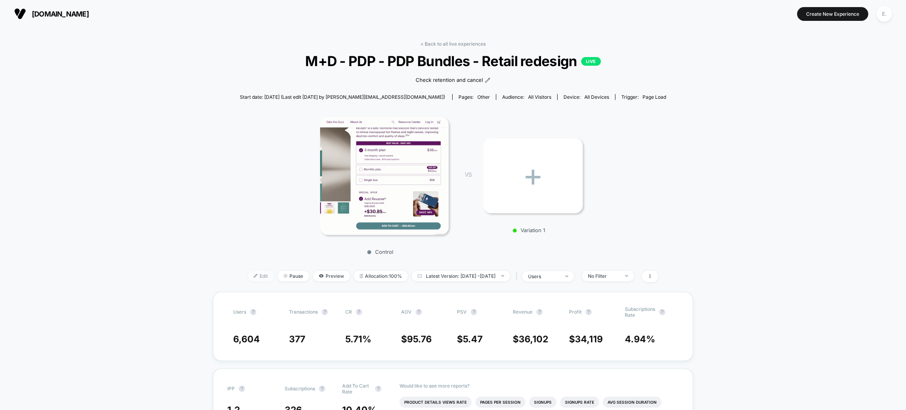
click at [253, 275] on span "Edit" at bounding box center [261, 276] width 26 height 11
